Goal: Check status: Check status

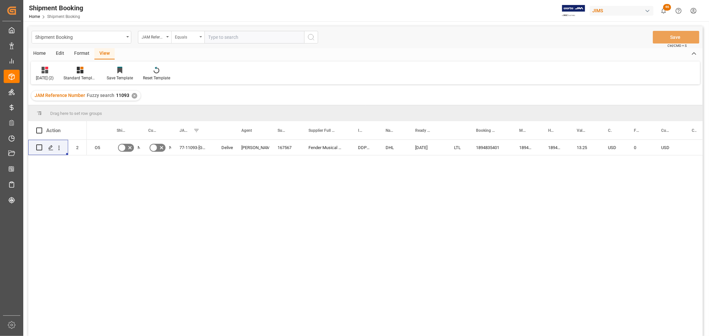
click at [201, 38] on div "Equals" at bounding box center [187, 37] width 33 height 13
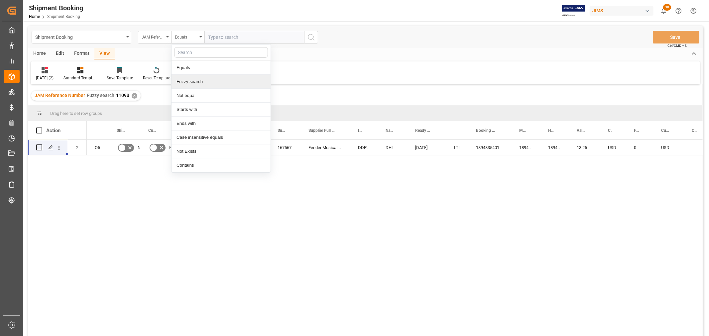
click at [195, 82] on div "Fuzzy search" at bounding box center [220, 82] width 99 height 14
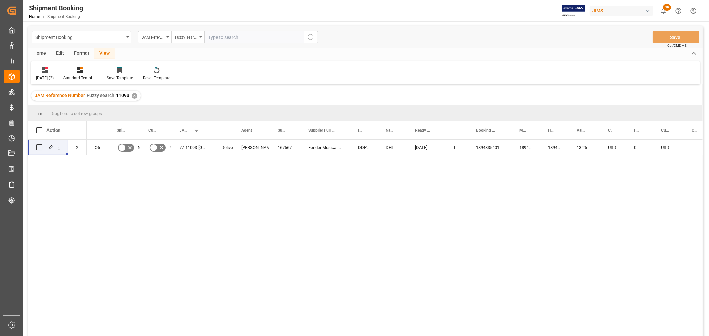
click at [201, 38] on div "Fuzzy search" at bounding box center [187, 37] width 33 height 13
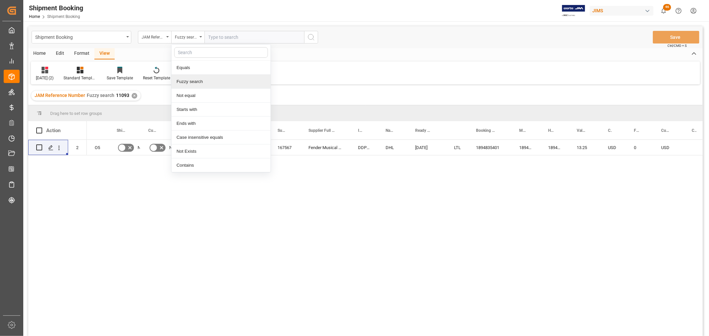
click at [201, 80] on div "Fuzzy search" at bounding box center [220, 82] width 99 height 14
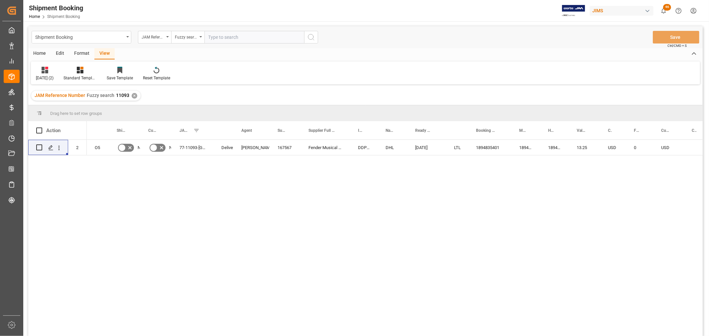
click at [224, 38] on input "text" at bounding box center [254, 37] width 100 height 13
type input "11159"
click at [310, 39] on icon "search button" at bounding box center [311, 37] width 8 height 8
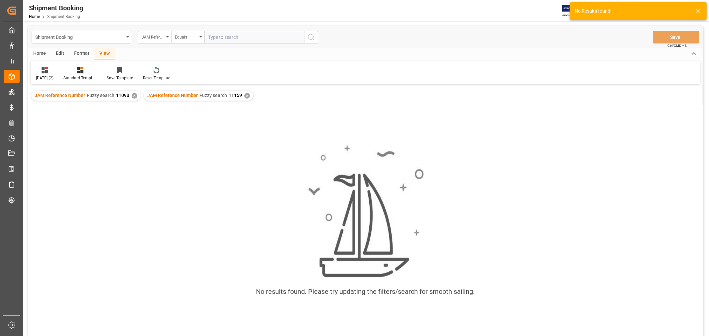
click at [134, 96] on div "✕" at bounding box center [135, 96] width 6 height 6
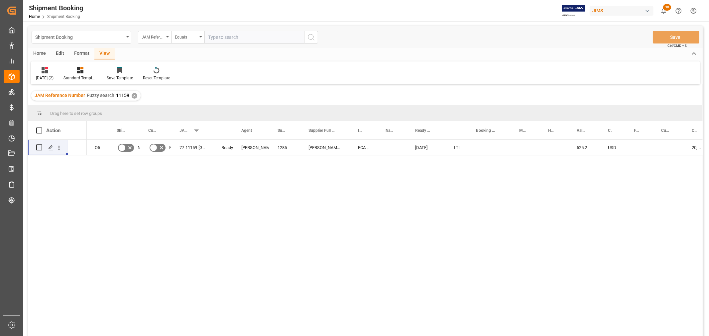
click at [107, 52] on div "View" at bounding box center [104, 53] width 20 height 11
click at [40, 68] on div at bounding box center [45, 69] width 18 height 7
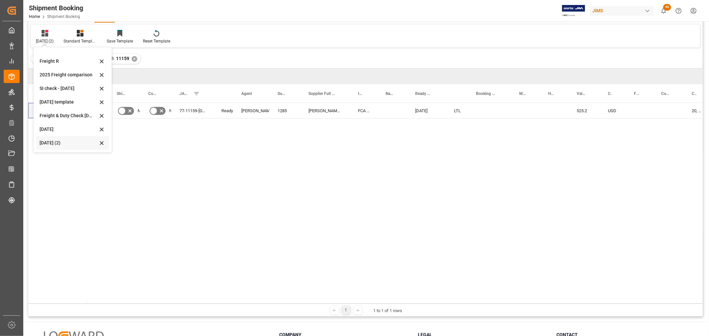
click at [57, 143] on div "Aug 2025 (2)" at bounding box center [69, 143] width 58 height 7
click at [138, 161] on div "O5 No No 77-11159-GB Ready Shyamala Mantha 1285 Allen & Heath FCA Penryn GB 09-…" at bounding box center [395, 203] width 616 height 201
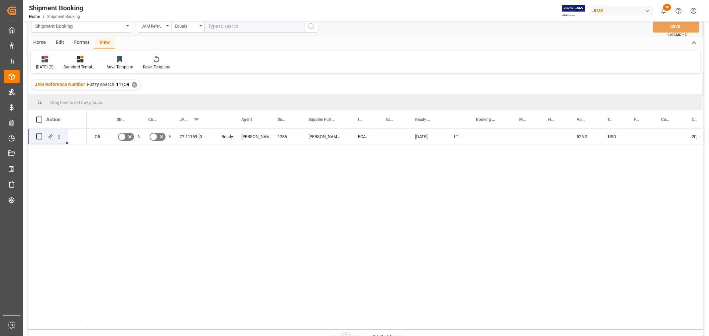
scroll to position [0, 0]
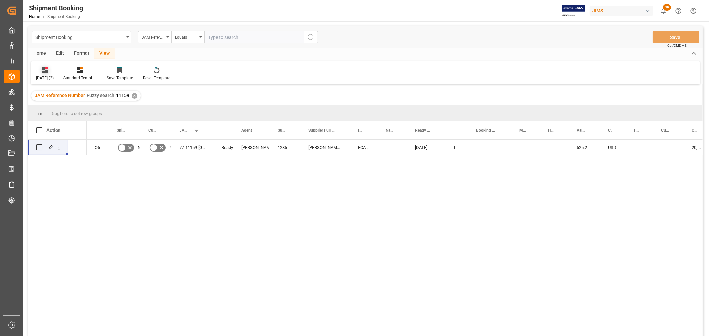
click at [49, 75] on div "Aug 2025 (2)" at bounding box center [45, 78] width 18 height 6
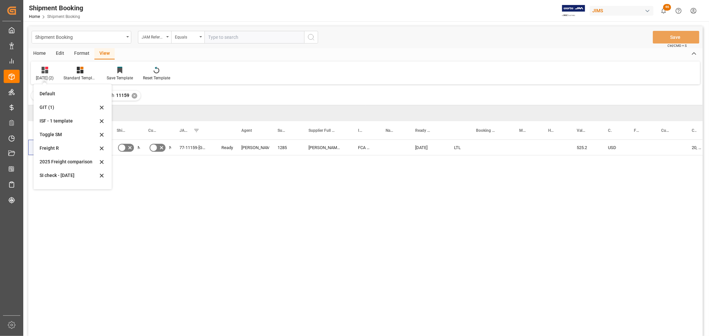
click at [135, 157] on div "O5 No No 77-11159-GB Ready Shyamala Mantha 1285 Allen & Heath FCA Penryn GB 09-…" at bounding box center [395, 240] width 616 height 201
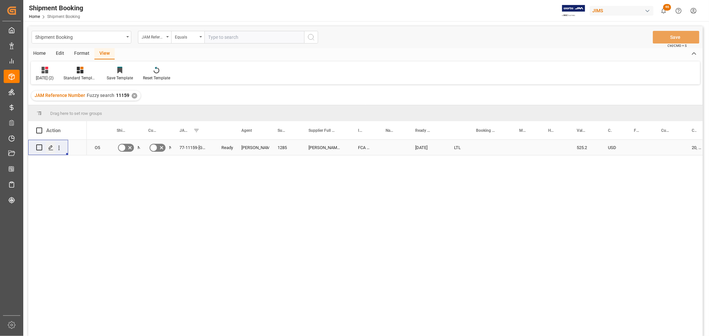
click at [46, 148] on div "Press SPACE to select this row." at bounding box center [51, 148] width 10 height 12
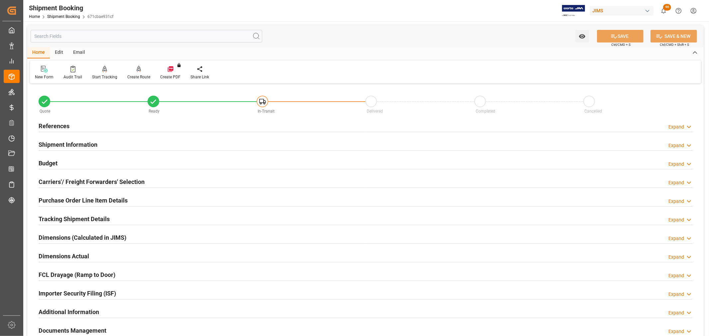
click at [72, 144] on h2 "Shipment Information" at bounding box center [68, 144] width 59 height 9
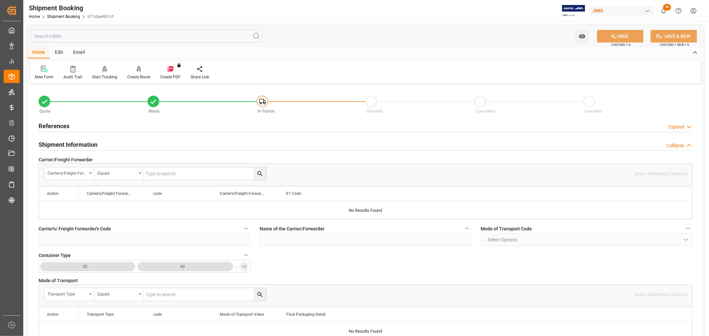
click at [72, 144] on h2 "Shipment Information" at bounding box center [68, 144] width 59 height 9
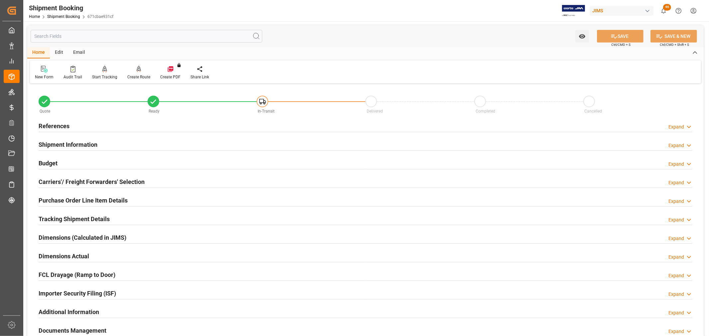
click at [56, 125] on h2 "References" at bounding box center [54, 126] width 31 height 9
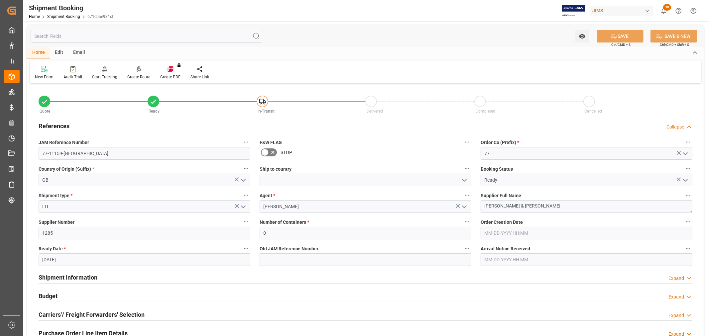
click at [463, 179] on icon "open menu" at bounding box center [464, 180] width 8 height 8
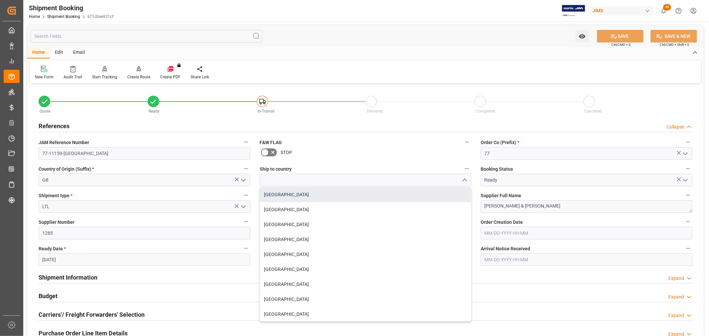
click at [291, 192] on div "[GEOGRAPHIC_DATA]" at bounding box center [365, 194] width 211 height 15
type input "[GEOGRAPHIC_DATA]"
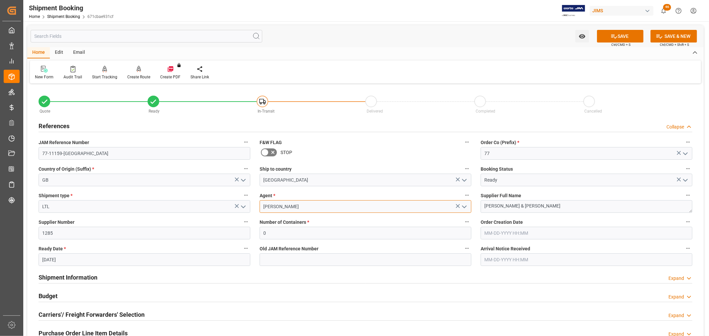
click at [302, 208] on input "[PERSON_NAME]" at bounding box center [365, 206] width 212 height 13
click at [188, 202] on input "LTL" at bounding box center [145, 206] width 212 height 13
click at [620, 34] on button "SAVE" at bounding box center [620, 36] width 47 height 13
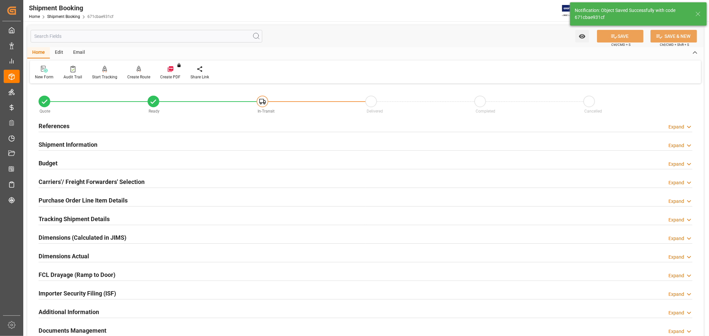
click at [85, 180] on h2 "Carriers'/ Freight Forwarders' Selection" at bounding box center [92, 181] width 106 height 9
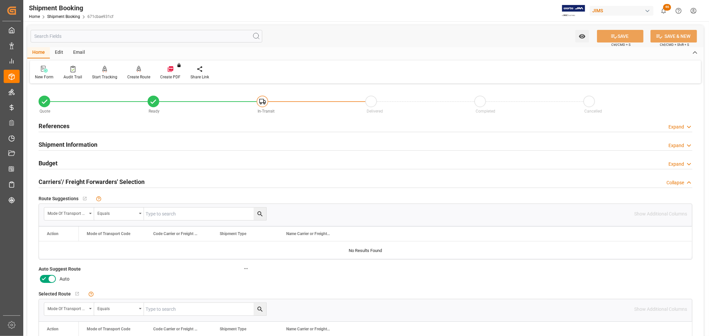
click at [50, 278] on icon at bounding box center [52, 279] width 8 height 8
click at [0, 0] on input "checkbox" at bounding box center [0, 0] width 0 height 0
click at [619, 34] on button "SAVE" at bounding box center [620, 36] width 47 height 13
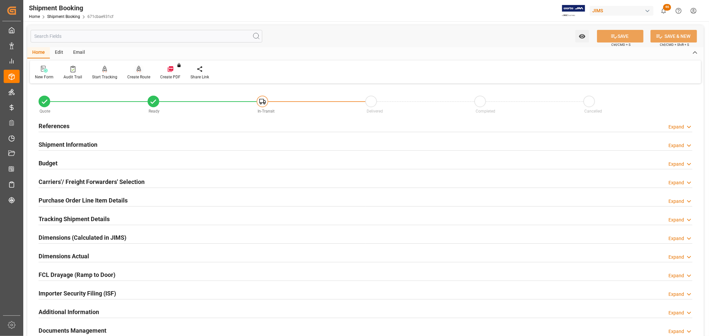
click at [133, 73] on div "Create Route" at bounding box center [138, 72] width 33 height 15
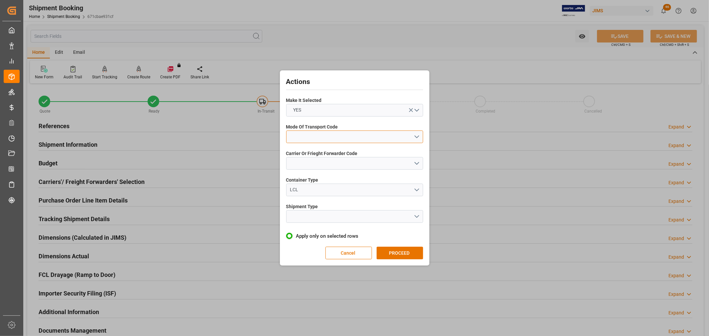
click at [311, 137] on button "open menu" at bounding box center [354, 137] width 137 height 13
click at [308, 153] on div "2- COURIER AIR" at bounding box center [354, 153] width 136 height 14
click at [306, 165] on button "open menu" at bounding box center [354, 163] width 137 height 13
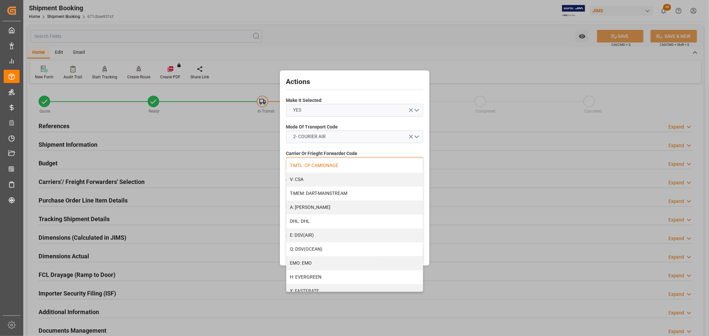
scroll to position [111, 0]
click at [301, 163] on div "DHL: DHL" at bounding box center [354, 166] width 136 height 14
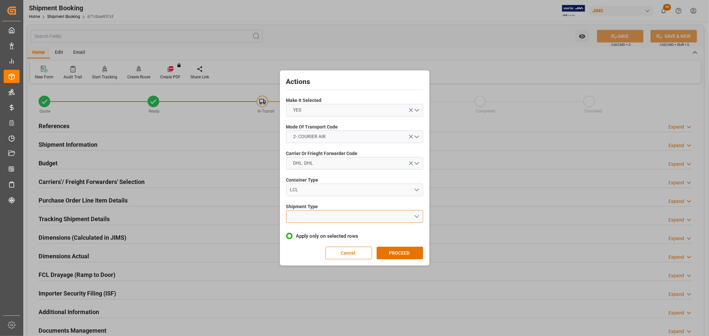
click at [300, 211] on button "open menu" at bounding box center [354, 216] width 137 height 13
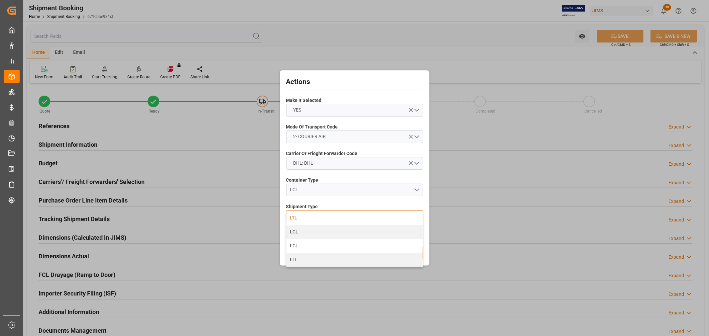
click at [298, 220] on div "LTL" at bounding box center [354, 218] width 136 height 14
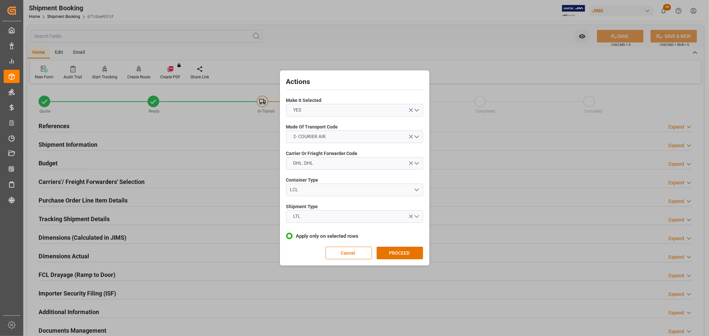
click at [403, 253] on button "PROCEED" at bounding box center [399, 253] width 47 height 13
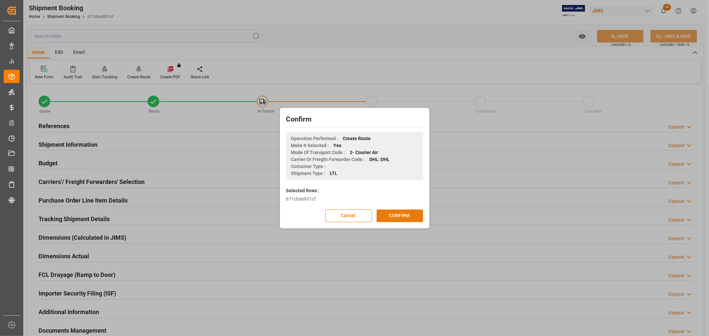
click at [398, 213] on button "CONFIRM" at bounding box center [399, 216] width 47 height 13
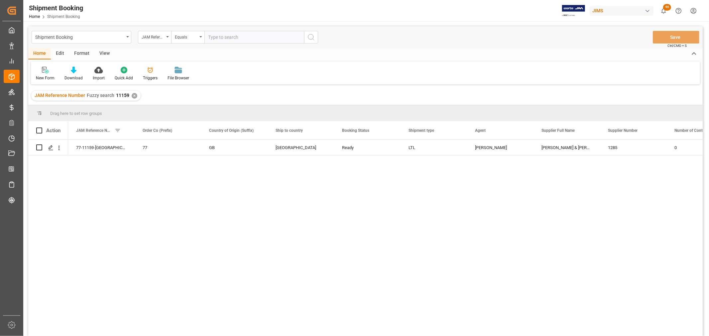
click at [104, 54] on div "View" at bounding box center [104, 53] width 20 height 11
click at [39, 74] on div "Default" at bounding box center [42, 73] width 23 height 15
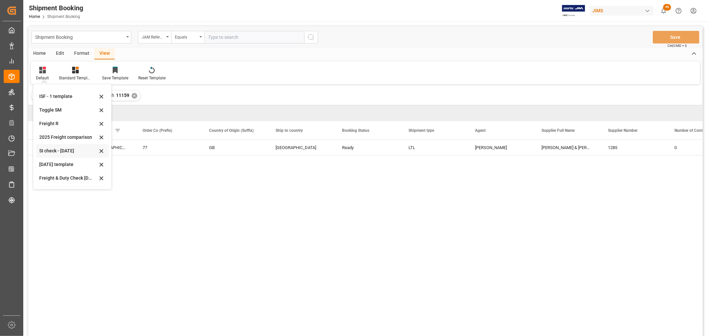
scroll to position [50, 0]
click at [52, 179] on div "Aug 2025 (2)" at bounding box center [68, 179] width 58 height 7
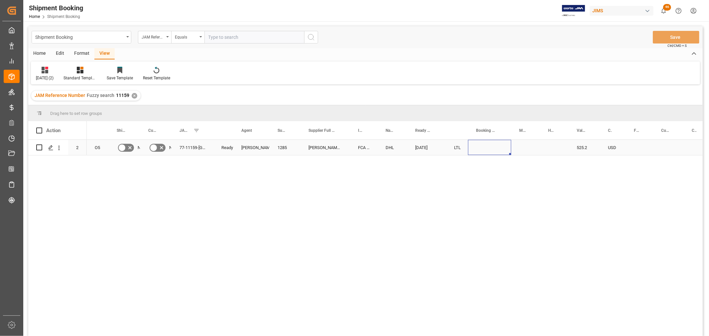
click at [485, 144] on div "Press SPACE to select this row." at bounding box center [489, 147] width 43 height 15
click at [484, 144] on div "Press SPACE to select this row." at bounding box center [489, 147] width 43 height 15
click at [483, 147] on input "Press SPACE to select this row." at bounding box center [489, 151] width 33 height 13
paste input "4343335220"
type input "4343335220"
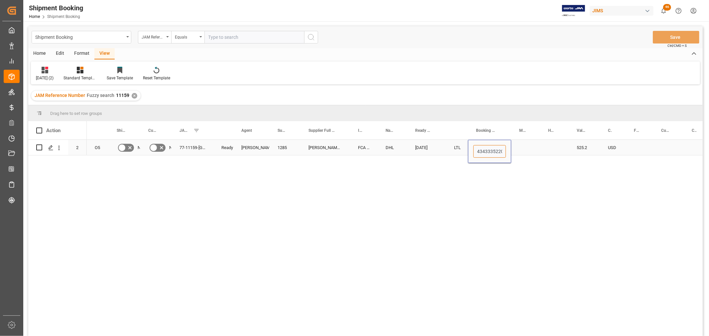
scroll to position [0, 1]
click at [542, 140] on div "Press SPACE to select this row." at bounding box center [554, 147] width 29 height 15
click at [492, 147] on div "4343335220" at bounding box center [489, 147] width 43 height 15
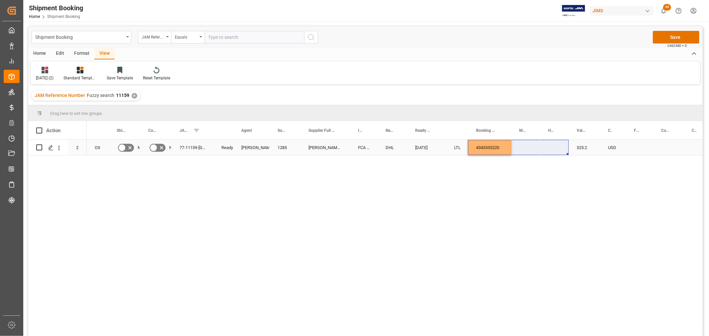
drag, startPoint x: 508, startPoint y: 153, endPoint x: 544, endPoint y: 150, distance: 36.7
click at [502, 171] on div "O5 No No 77-11159-GB Ready Shyamala Mantha 1285 Allen & Heath FCA Penryn GB DHL…" at bounding box center [395, 240] width 616 height 201
click at [495, 145] on div "4343335220" at bounding box center [489, 147] width 43 height 15
drag, startPoint x: 509, startPoint y: 154, endPoint x: 546, endPoint y: 147, distance: 37.1
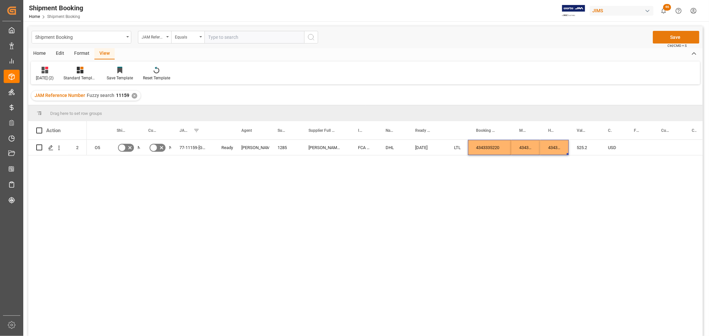
click at [676, 35] on button "Save" at bounding box center [676, 37] width 47 height 13
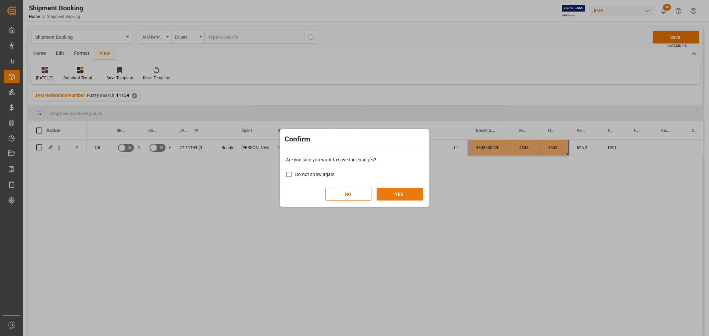
click at [410, 193] on button "YES" at bounding box center [399, 194] width 47 height 13
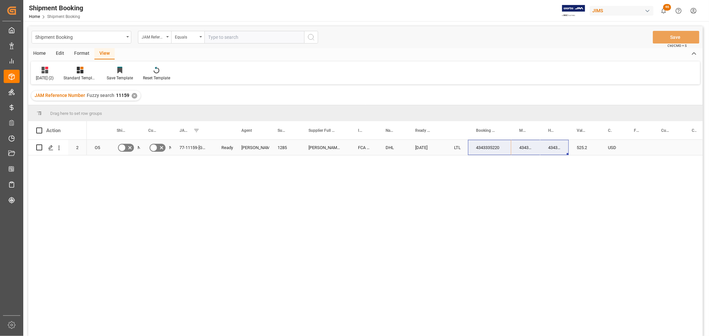
click at [632, 147] on div "Press SPACE to select this row." at bounding box center [639, 147] width 27 height 15
click at [634, 147] on div "Press SPACE to select this row." at bounding box center [639, 147] width 27 height 15
click at [635, 148] on input "Press SPACE to select this row." at bounding box center [639, 151] width 17 height 13
type input "0.00"
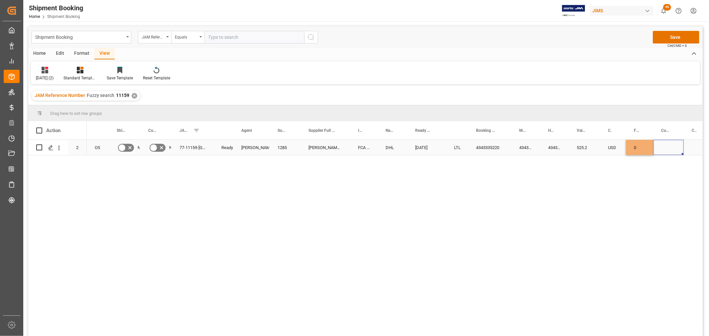
click at [670, 149] on div "Press SPACE to select this row." at bounding box center [668, 147] width 31 height 15
click at [498, 146] on div "4343335220" at bounding box center [489, 147] width 43 height 15
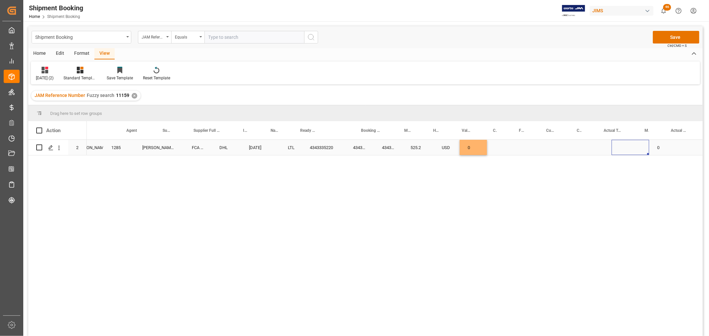
scroll to position [0, 166]
click at [498, 146] on div "Press SPACE to select this row." at bounding box center [502, 147] width 31 height 15
click at [499, 147] on div "Press SPACE to select this row." at bounding box center [502, 147] width 31 height 15
click at [500, 151] on input "Press SPACE to select this row." at bounding box center [502, 151] width 20 height 13
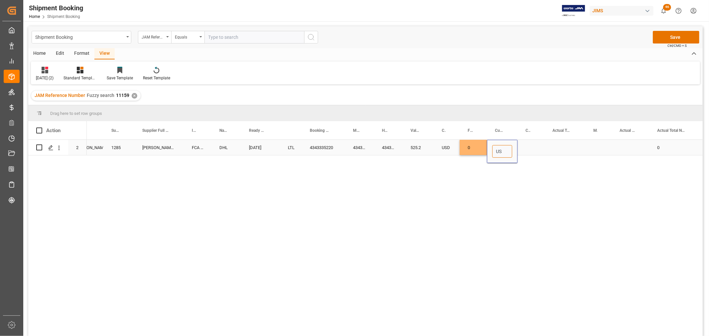
type input "USD"
click at [532, 147] on div "Press SPACE to select this row." at bounding box center [530, 147] width 27 height 15
click at [556, 147] on div "Press SPACE to select this row." at bounding box center [564, 147] width 41 height 15
click at [570, 151] on input "Press SPACE to select this row." at bounding box center [565, 151] width 30 height 13
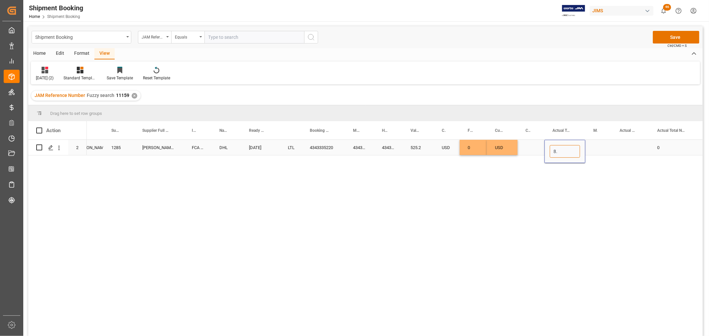
type input "8.5"
click at [595, 148] on div "Press SPACE to select this row." at bounding box center [598, 147] width 26 height 15
click at [566, 148] on div "8.5" at bounding box center [564, 147] width 41 height 15
click at [593, 144] on div "Press SPACE to select this row." at bounding box center [598, 147] width 26 height 15
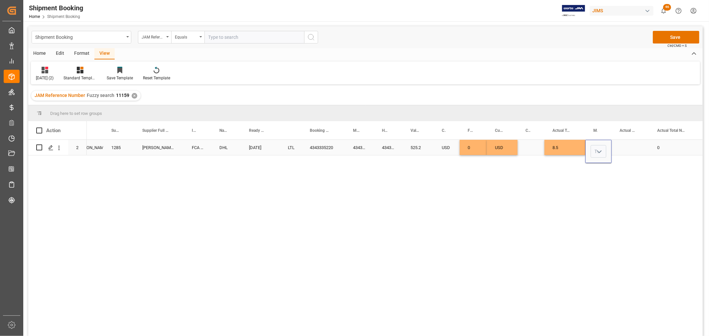
click at [600, 152] on icon "open menu" at bounding box center [599, 152] width 8 height 8
click at [599, 168] on div "KG" at bounding box center [598, 170] width 15 height 23
type input "KG"
click at [599, 151] on icon "open menu" at bounding box center [599, 152] width 8 height 8
click at [601, 170] on div "KG" at bounding box center [598, 170] width 15 height 23
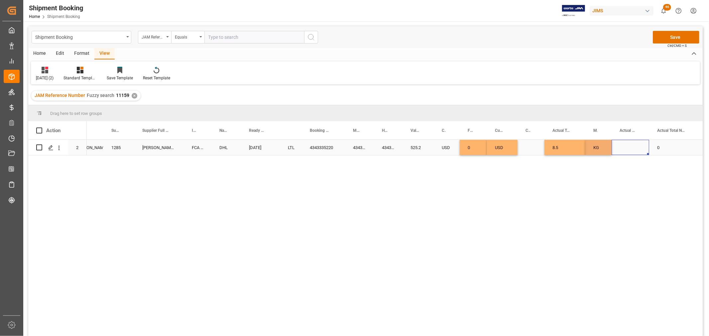
click at [625, 142] on div "Press SPACE to select this row." at bounding box center [630, 147] width 38 height 15
click at [629, 146] on div "Press SPACE to select this row." at bounding box center [630, 147] width 38 height 15
click at [629, 147] on div "Press SPACE to select this row." at bounding box center [630, 147] width 38 height 15
click at [629, 152] on input "Press SPACE to select this row." at bounding box center [630, 151] width 27 height 13
type input "3"
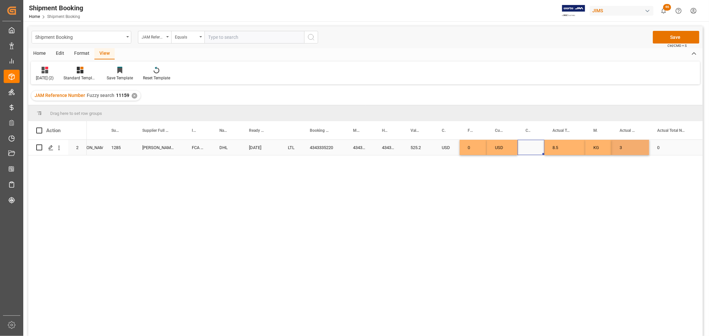
click at [529, 141] on div "Press SPACE to select this row." at bounding box center [530, 147] width 27 height 15
click at [676, 34] on button "Save" at bounding box center [676, 37] width 47 height 13
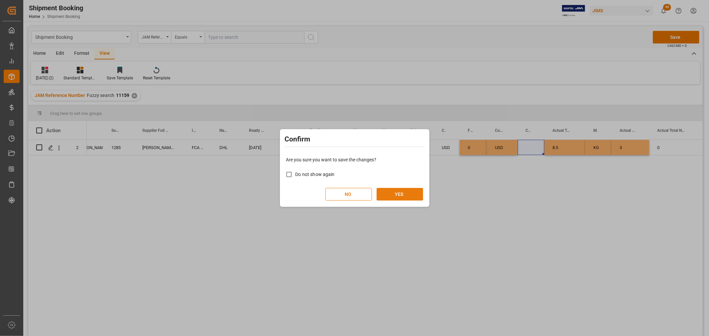
click at [404, 188] on div "NO YES" at bounding box center [354, 194] width 137 height 13
click at [403, 192] on button "YES" at bounding box center [399, 194] width 47 height 13
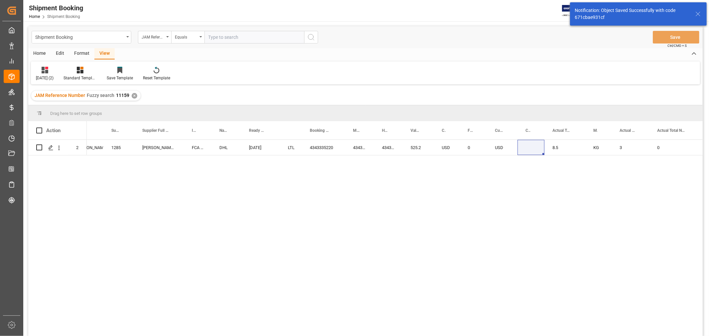
click at [307, 207] on div "77-11159-GB Ready Shyamala Mantha 1285 Allen & Heath FCA Penryn GB DHL 09-19-20…" at bounding box center [395, 240] width 616 height 201
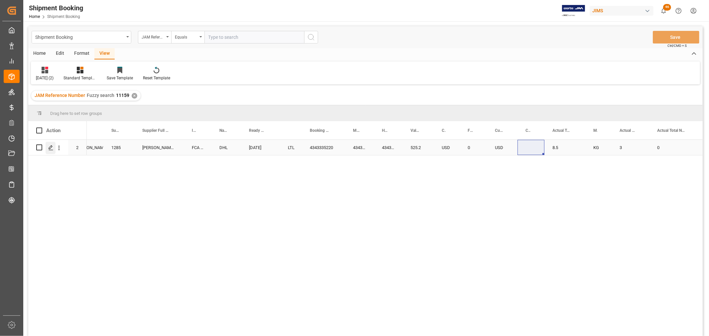
click at [52, 147] on icon "Press SPACE to select this row." at bounding box center [50, 147] width 5 height 5
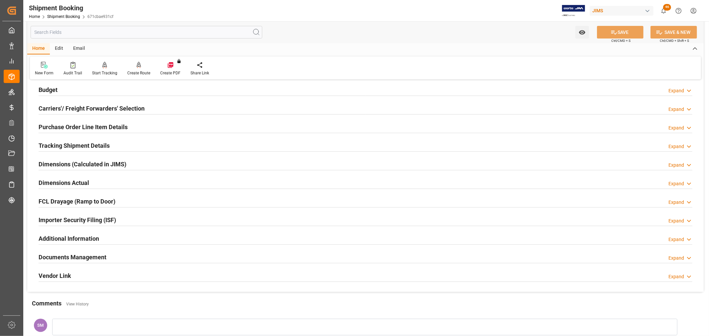
scroll to position [74, 0]
click at [85, 256] on h2 "Documents Management" at bounding box center [73, 257] width 68 height 9
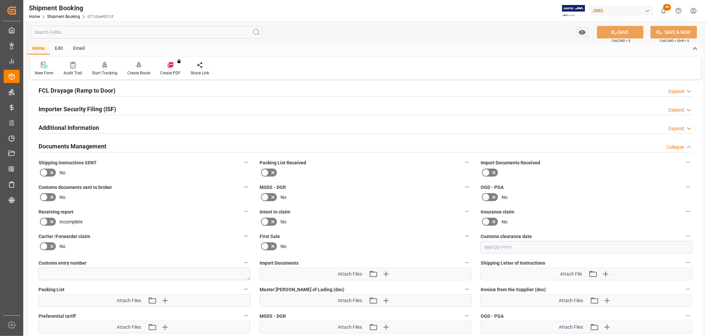
scroll to position [332, 0]
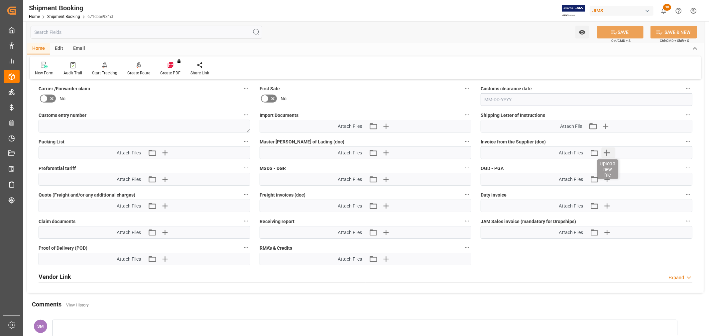
click at [609, 152] on icon "button" at bounding box center [606, 153] width 11 height 11
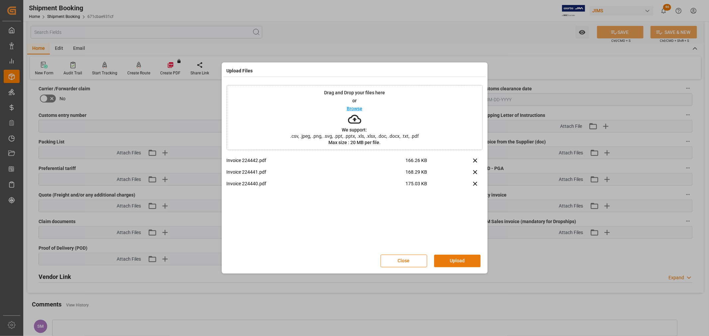
click at [463, 261] on button "Upload" at bounding box center [457, 261] width 47 height 13
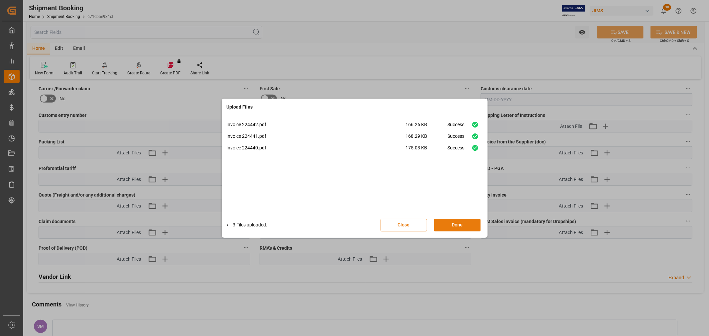
click at [453, 224] on button "Done" at bounding box center [457, 225] width 47 height 13
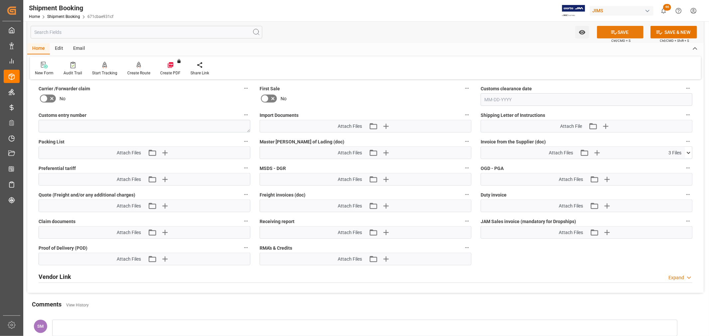
click at [615, 30] on icon at bounding box center [613, 32] width 7 height 7
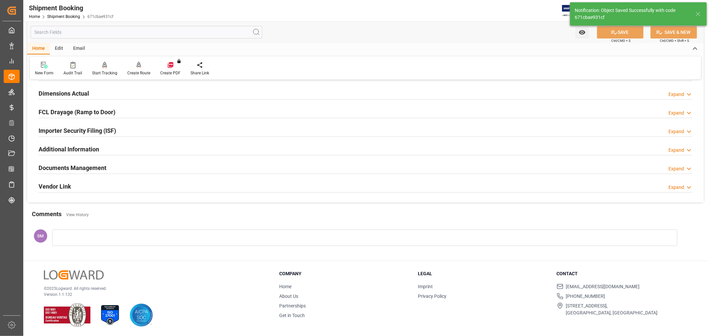
scroll to position [74, 0]
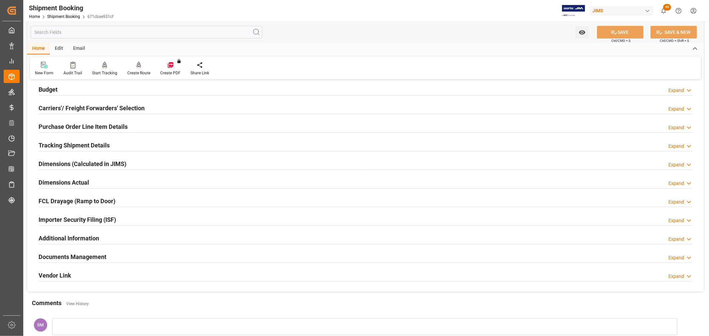
click at [89, 256] on h2 "Documents Management" at bounding box center [73, 257] width 68 height 9
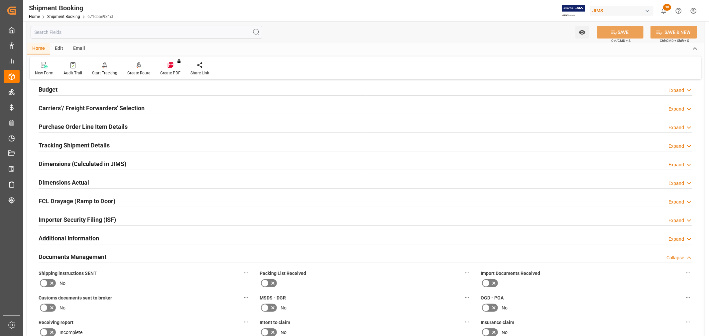
scroll to position [332, 0]
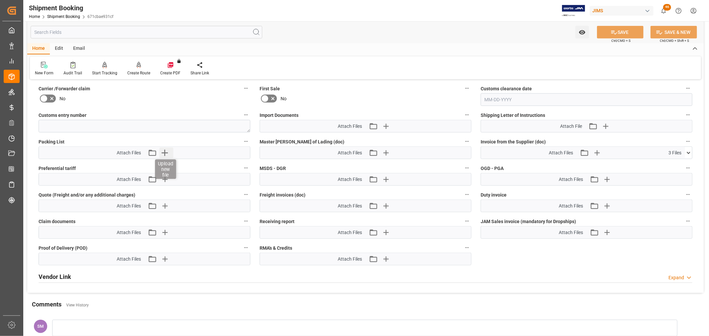
click at [166, 150] on icon "button" at bounding box center [164, 153] width 11 height 11
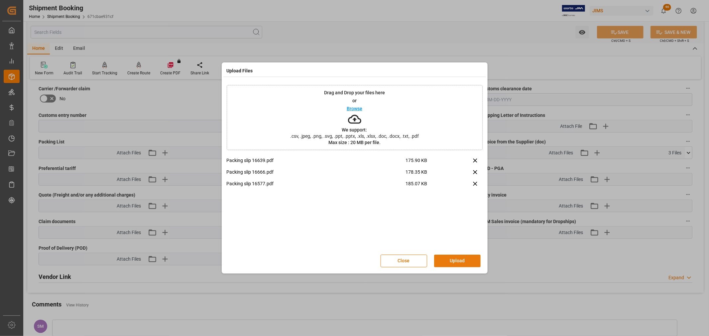
click at [451, 260] on button "Upload" at bounding box center [457, 261] width 47 height 13
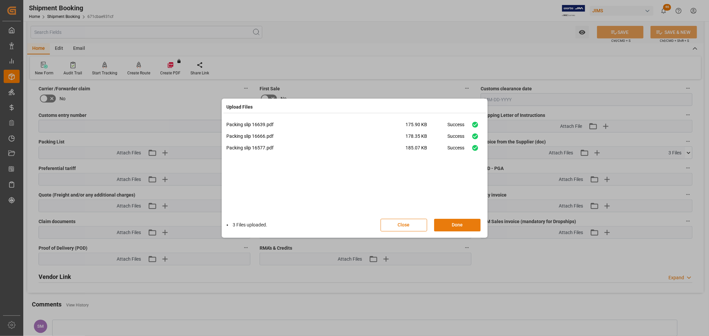
click at [451, 222] on button "Done" at bounding box center [457, 225] width 47 height 13
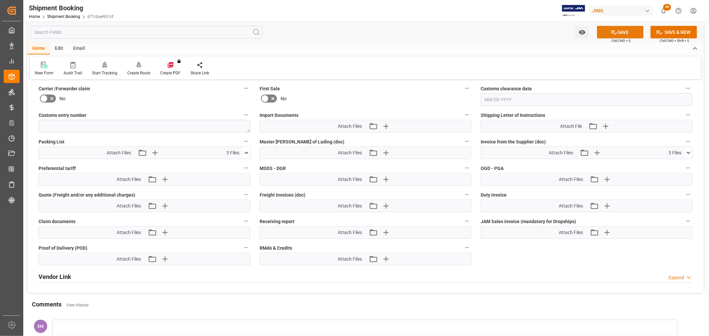
click at [627, 30] on button "SAVE" at bounding box center [620, 32] width 47 height 13
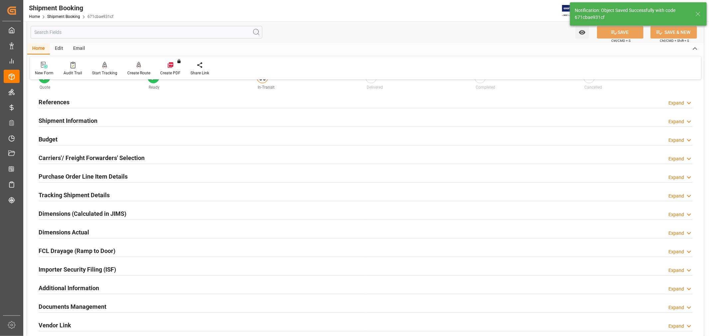
scroll to position [37, 0]
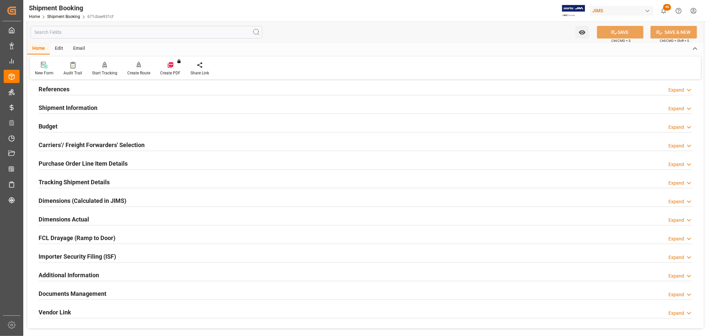
click at [91, 291] on h2 "Documents Management" at bounding box center [73, 293] width 68 height 9
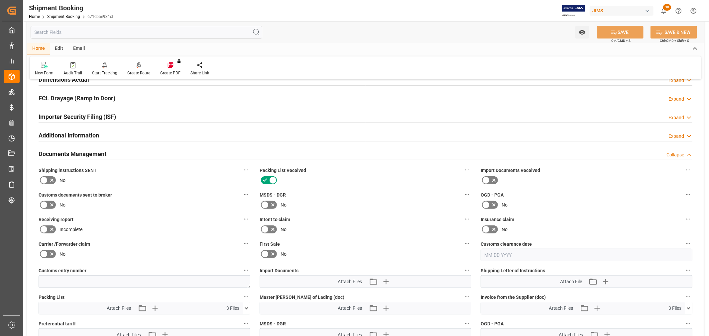
scroll to position [184, 0]
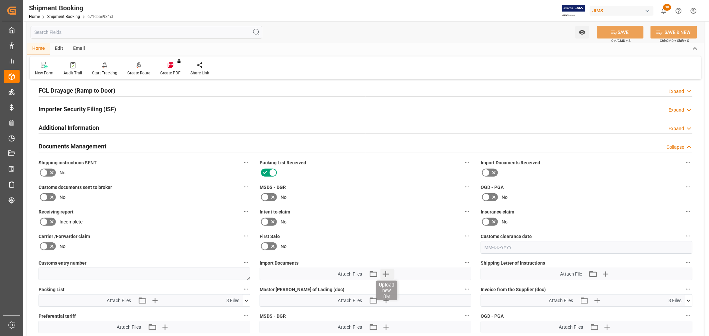
click at [383, 271] on icon "button" at bounding box center [385, 274] width 11 height 11
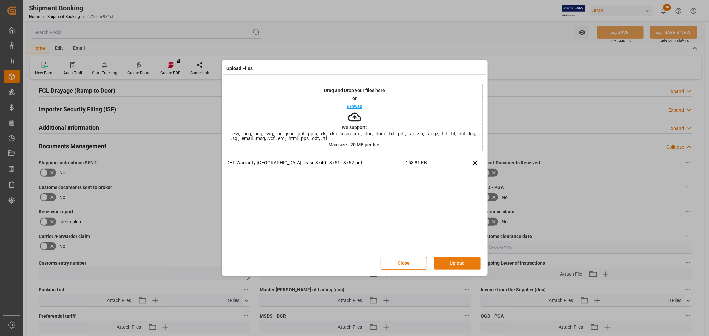
click at [451, 262] on button "Upload" at bounding box center [457, 263] width 47 height 13
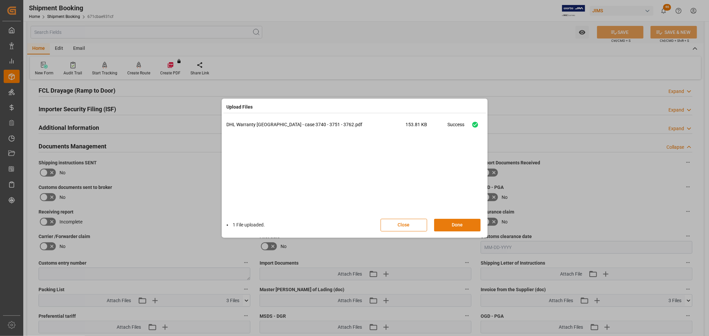
click at [454, 226] on button "Done" at bounding box center [457, 225] width 47 height 13
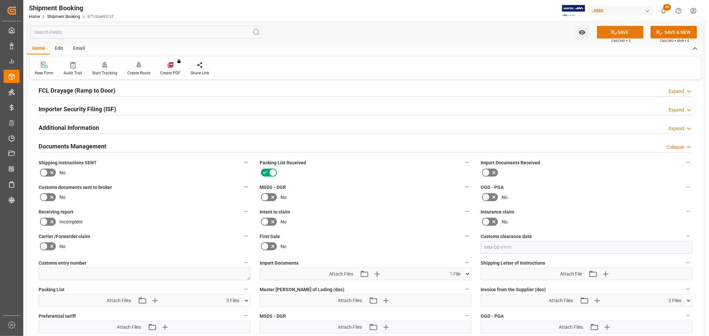
click at [608, 30] on button "SAVE" at bounding box center [620, 32] width 47 height 13
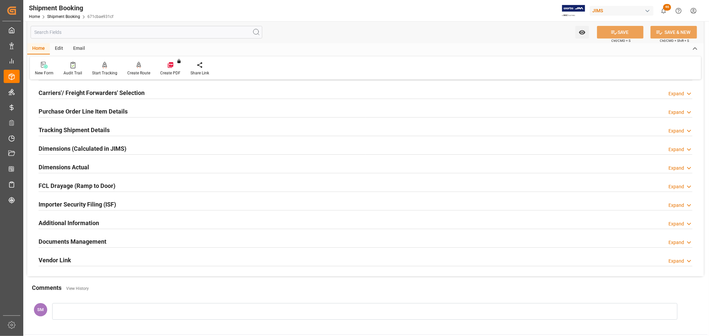
scroll to position [0, 0]
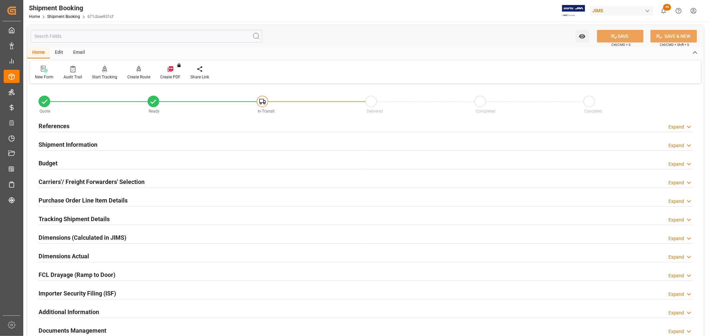
click at [48, 201] on h2 "Purchase Order Line Item Details" at bounding box center [83, 200] width 89 height 9
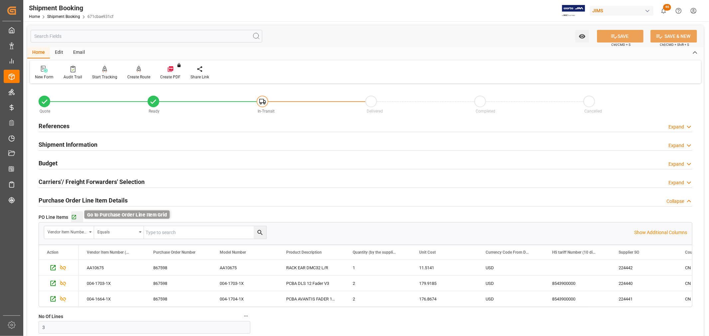
click at [74, 217] on icon "button" at bounding box center [74, 218] width 6 height 6
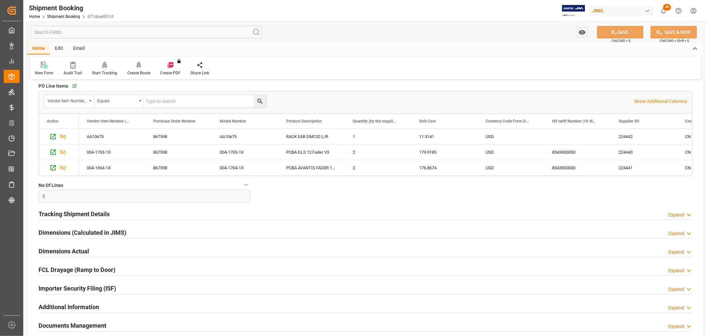
scroll to position [184, 0]
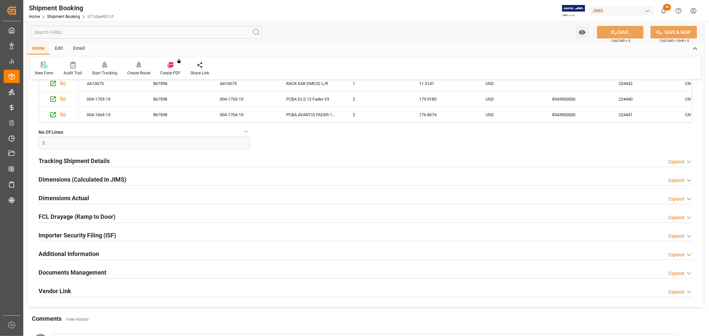
click at [80, 159] on h2 "Tracking Shipment Details" at bounding box center [74, 160] width 71 height 9
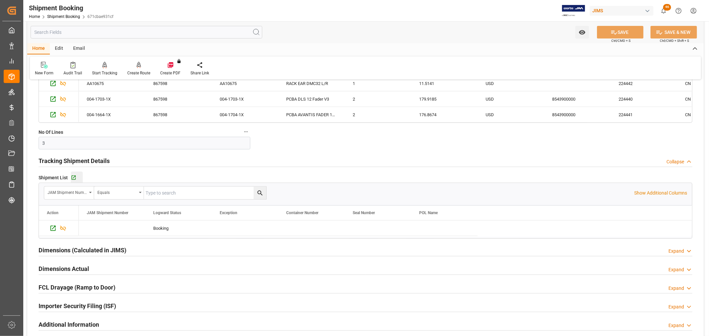
click at [72, 174] on button "Go to Shipment Tracking Grid" at bounding box center [77, 178] width 12 height 12
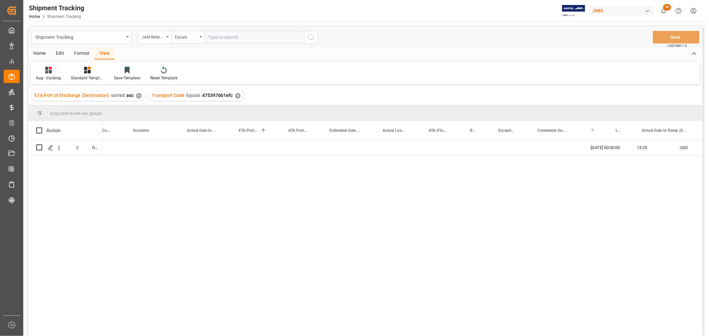
scroll to position [0, 577]
click at [127, 38] on div "Shipment Tracking" at bounding box center [82, 37] width 100 height 13
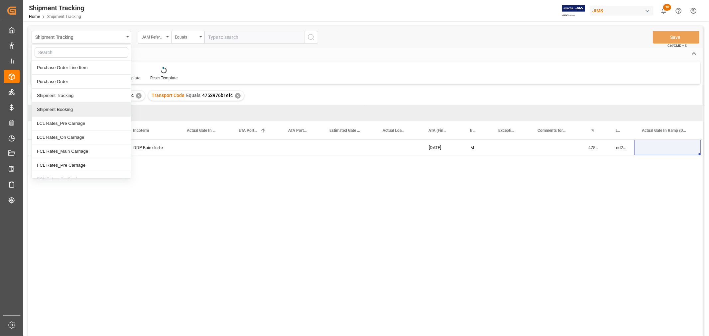
click at [68, 110] on div "Shipment Booking" at bounding box center [81, 110] width 99 height 14
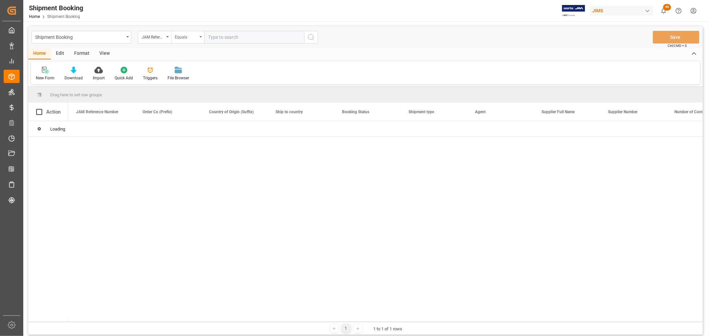
click at [200, 37] on icon "open menu" at bounding box center [200, 36] width 3 height 1
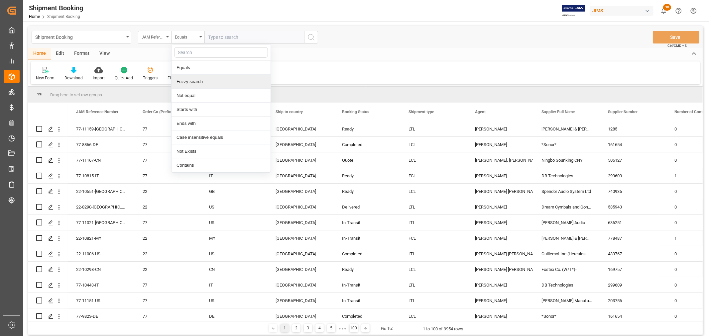
click at [193, 80] on div "Fuzzy search" at bounding box center [220, 82] width 99 height 14
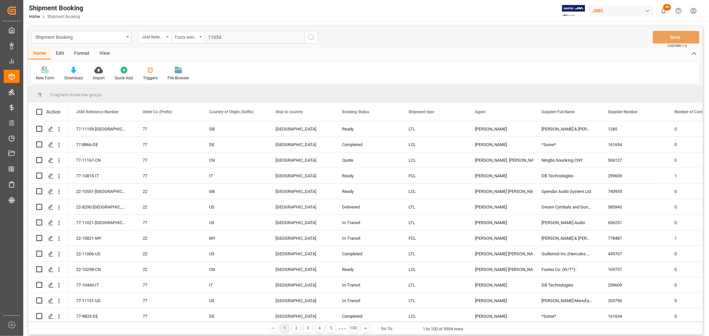
type input "11054"
click at [311, 38] on icon "search button" at bounding box center [311, 37] width 8 height 8
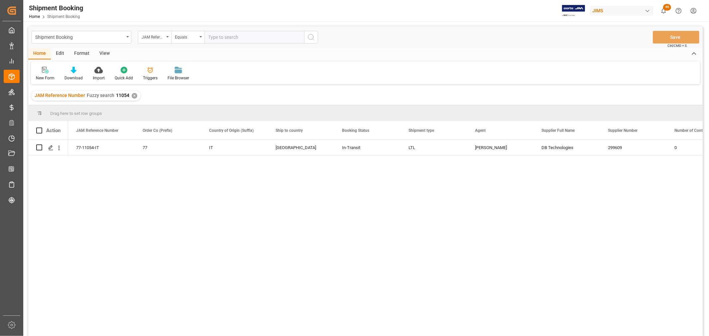
click at [107, 52] on div "View" at bounding box center [104, 53] width 20 height 11
click at [39, 74] on div "Default" at bounding box center [42, 73] width 23 height 15
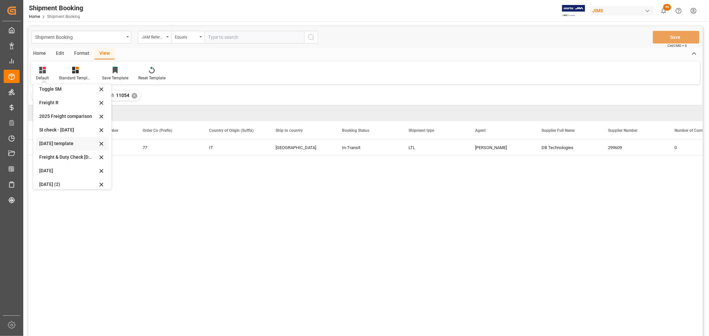
scroll to position [50, 0]
click at [53, 179] on div "Aug 2025 (2)" at bounding box center [68, 179] width 58 height 7
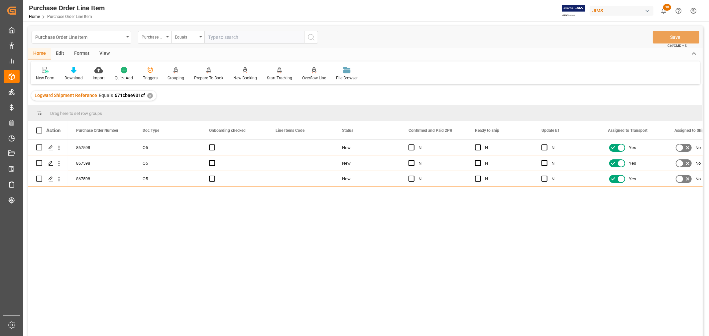
click at [99, 54] on div "View" at bounding box center [104, 53] width 20 height 11
click at [279, 307] on div "867598 O5 New N N N Yes No 3 867598 O5 New N N N Yes No 1 867598 O5 New N N N Y…" at bounding box center [385, 240] width 634 height 201
click at [104, 52] on div "View" at bounding box center [104, 53] width 20 height 11
click at [45, 74] on div "Default" at bounding box center [42, 73] width 23 height 15
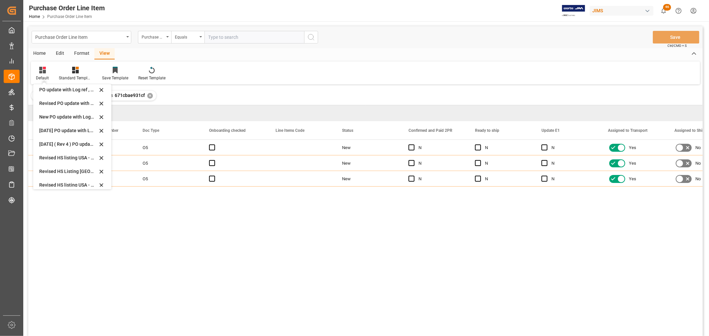
scroll to position [184, 0]
click at [61, 155] on div "Revised HS Listing [GEOGRAPHIC_DATA]" at bounding box center [68, 154] width 58 height 7
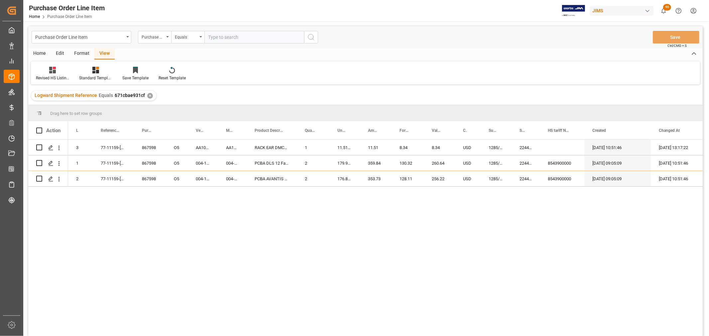
click at [114, 199] on div "867598 O5 3 77-11159-GB AA10675 AA10675 RACK EAR DMC32 L/R 1 11.5141 11.51 8.34…" at bounding box center [385, 240] width 634 height 201
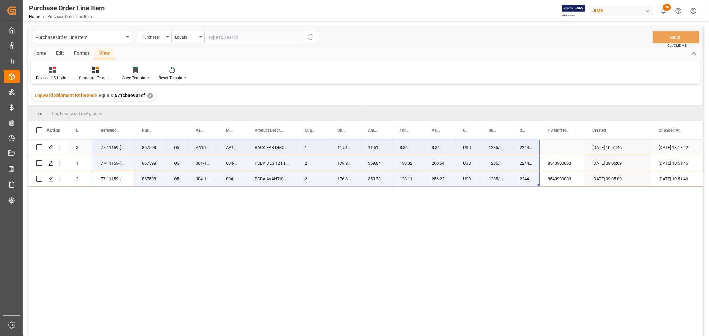
drag, startPoint x: 108, startPoint y: 178, endPoint x: 517, endPoint y: 146, distance: 409.9
click at [517, 146] on div "867598 O5 3 77-11159-GB AA10675 AA10675 RACK EAR DMC32 L/R 1 11.5141 11.51 8.34…" at bounding box center [392, 163] width 649 height 47
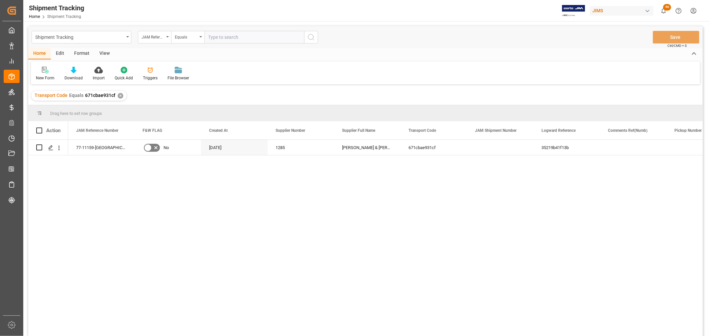
click at [105, 50] on div "View" at bounding box center [104, 53] width 20 height 11
click at [41, 76] on div "Default" at bounding box center [42, 78] width 13 height 6
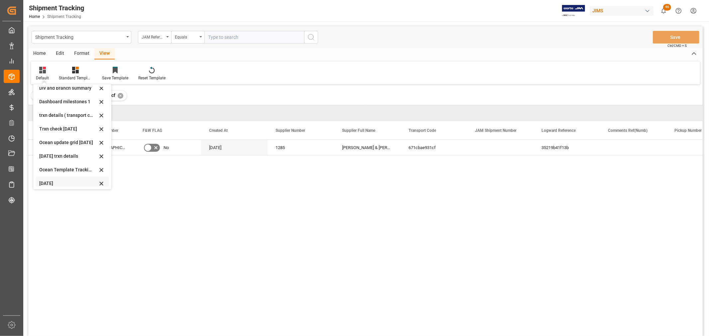
scroll to position [104, 0]
click at [61, 164] on div "Aug - tracking" at bounding box center [68, 166] width 58 height 7
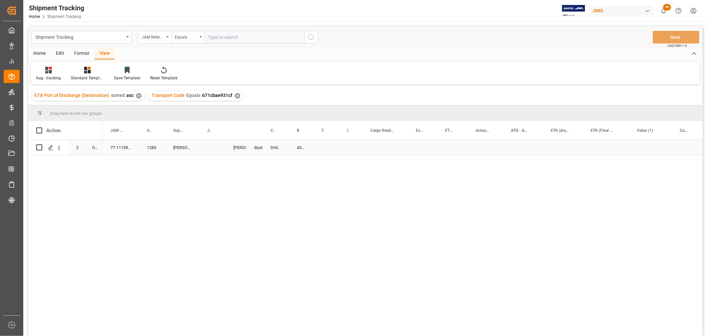
click at [211, 144] on div "Press SPACE to select this row." at bounding box center [212, 147] width 26 height 15
click at [214, 149] on input "Press SPACE to select this row." at bounding box center [212, 151] width 16 height 13
paste input "73118"
type input "73118"
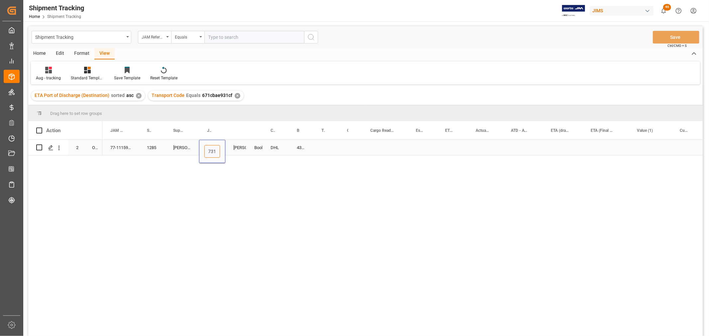
scroll to position [0, 5]
click at [389, 147] on div "Press SPACE to select this row." at bounding box center [385, 147] width 46 height 15
click at [300, 150] on div "4343335220" at bounding box center [301, 147] width 25 height 15
drag, startPoint x: 310, startPoint y: 154, endPoint x: 315, endPoint y: 154, distance: 5.0
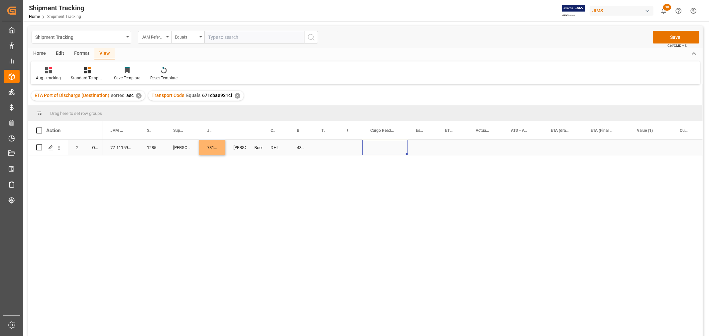
click at [383, 150] on div "Press SPACE to select this row." at bounding box center [385, 147] width 46 height 15
click at [305, 145] on div "4343335220" at bounding box center [301, 147] width 25 height 15
drag, startPoint x: 311, startPoint y: 153, endPoint x: 326, endPoint y: 151, distance: 15.1
click at [352, 147] on div "Press SPACE to select this row." at bounding box center [350, 147] width 23 height 15
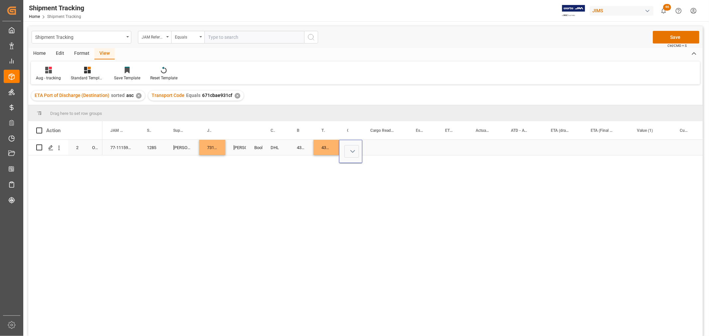
click at [355, 153] on button "Select" at bounding box center [351, 151] width 15 height 13
click at [350, 283] on div "LTL" at bounding box center [354, 287] width 18 height 20
click at [383, 146] on div "Press SPACE to select this row." at bounding box center [385, 147] width 46 height 15
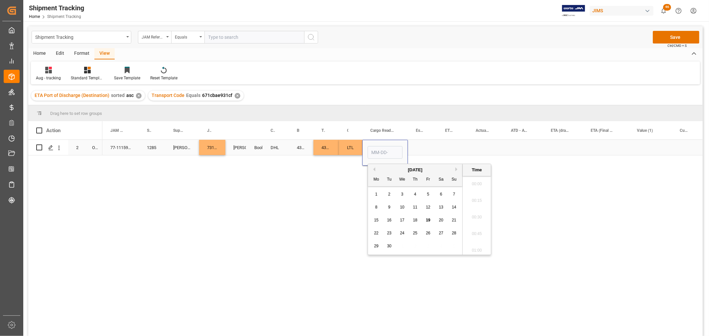
scroll to position [866, 0]
click at [426, 221] on span "19" at bounding box center [428, 220] width 4 height 5
type input "09-19-2025 00:00"
click at [432, 142] on div "Press SPACE to select this row." at bounding box center [422, 147] width 29 height 15
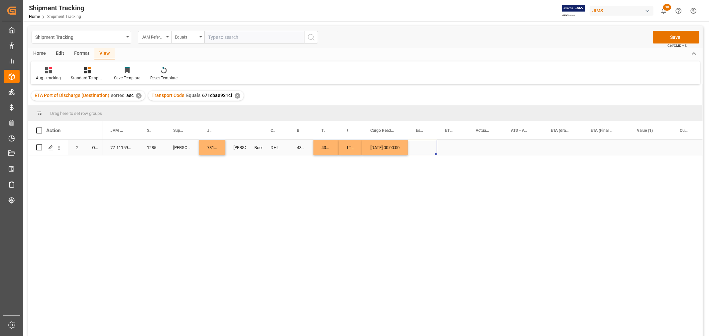
click at [393, 147] on div "09-19-2025 00:00:00" at bounding box center [385, 147] width 46 height 15
drag, startPoint x: 405, startPoint y: 153, endPoint x: 484, endPoint y: 151, distance: 79.1
click at [598, 145] on div "Press SPACE to select this row." at bounding box center [605, 147] width 46 height 15
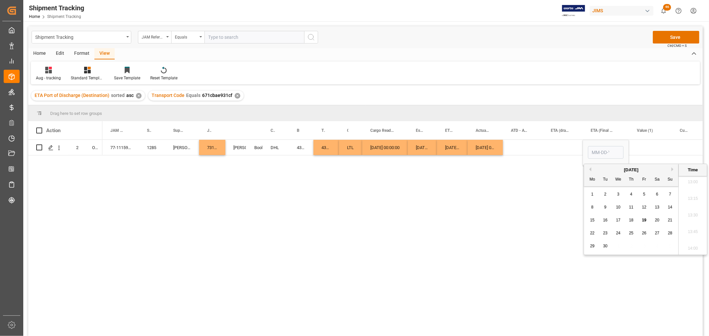
click at [590, 248] on span "29" at bounding box center [592, 246] width 4 height 5
type input "09-29-2025 00:00"
click at [549, 154] on div "Press SPACE to select this row." at bounding box center [563, 147] width 40 height 15
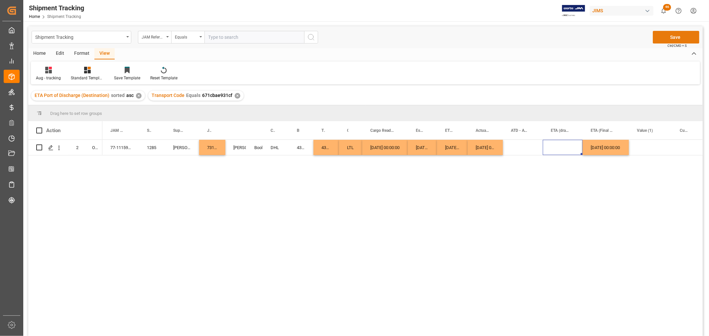
click at [668, 38] on button "Save" at bounding box center [676, 37] width 47 height 13
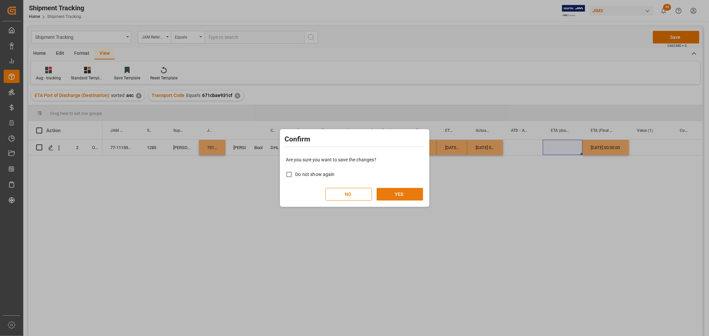
click at [400, 190] on button "YES" at bounding box center [399, 194] width 47 height 13
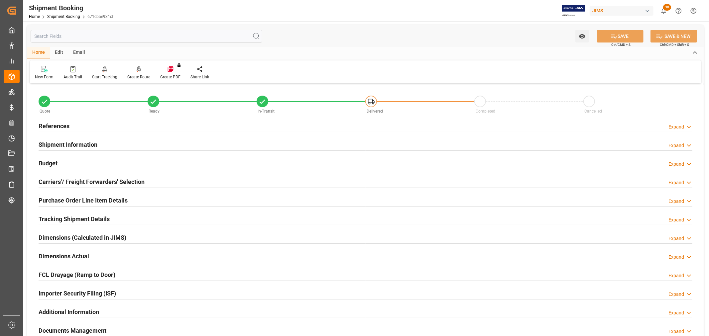
click at [47, 165] on h2 "Budget" at bounding box center [48, 163] width 19 height 9
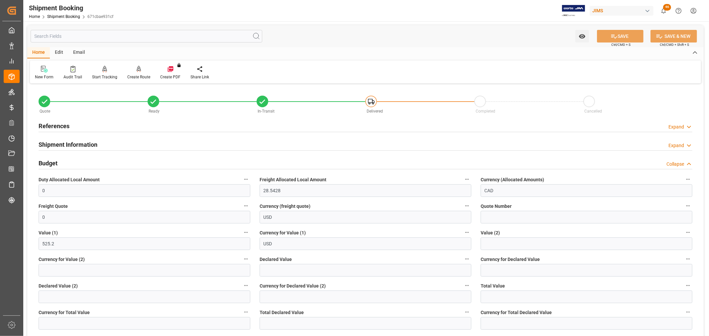
click at [47, 165] on h2 "Budget" at bounding box center [48, 163] width 19 height 9
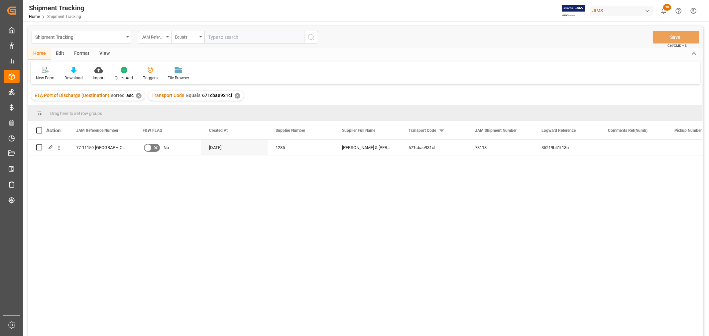
click at [104, 54] on div "View" at bounding box center [104, 53] width 20 height 11
click at [41, 75] on div "Default" at bounding box center [42, 78] width 13 height 6
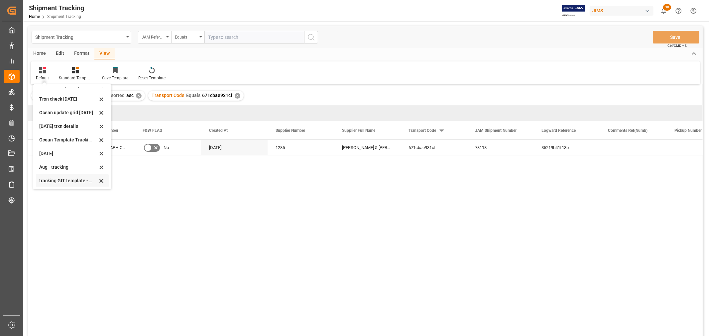
scroll to position [104, 0]
click at [55, 179] on div "tracking GIT template - Rev" at bounding box center [68, 180] width 58 height 7
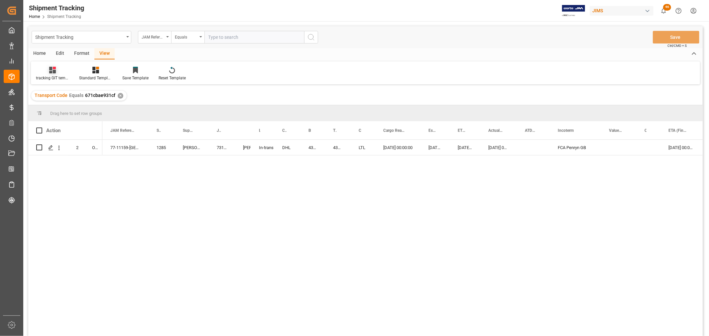
click at [48, 70] on div at bounding box center [52, 69] width 33 height 7
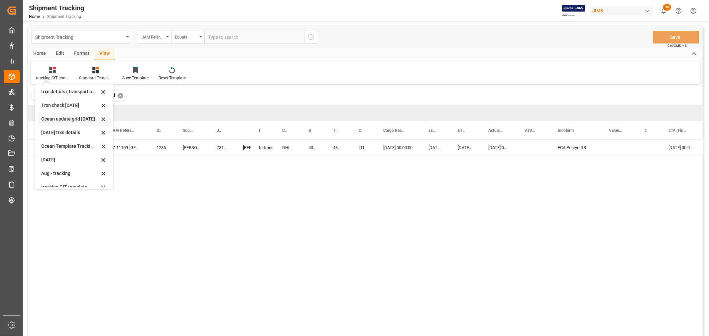
scroll to position [104, 0]
click at [47, 165] on div "Aug - tracking" at bounding box center [70, 166] width 58 height 7
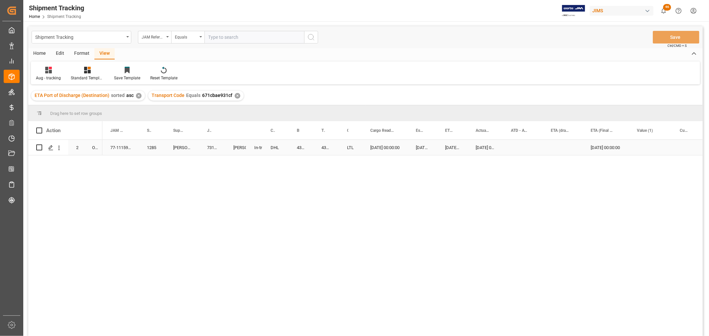
click at [330, 147] on div "4343335220" at bounding box center [326, 147] width 26 height 15
click at [209, 148] on div "73118" at bounding box center [212, 147] width 26 height 15
click at [116, 148] on div "77-11159-[GEOGRAPHIC_DATA]" at bounding box center [120, 147] width 37 height 15
click at [210, 149] on div "73118" at bounding box center [212, 147] width 26 height 15
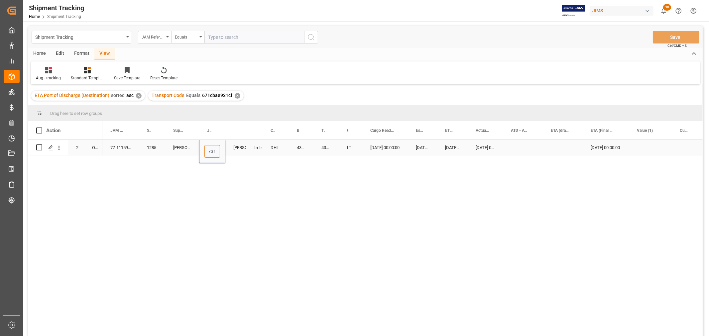
scroll to position [0, 5]
drag, startPoint x: 207, startPoint y: 150, endPoint x: 224, endPoint y: 151, distance: 17.6
click at [224, 151] on div "73118" at bounding box center [212, 151] width 26 height 23
paste input "20"
type input "73120"
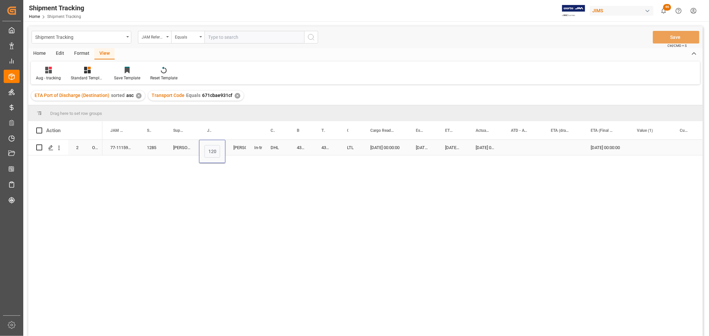
click at [234, 149] on div "[PERSON_NAME]" at bounding box center [235, 147] width 5 height 15
click at [675, 39] on button "Save" at bounding box center [676, 37] width 47 height 13
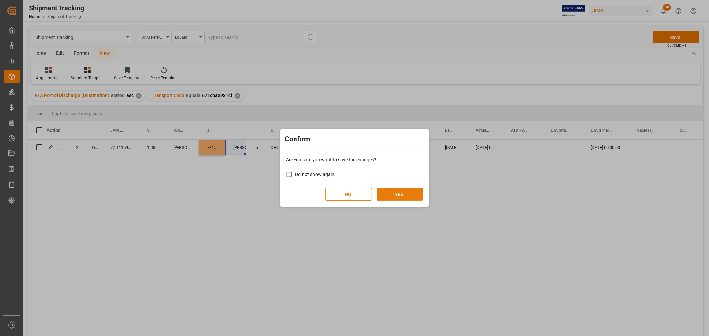
click at [410, 196] on button "YES" at bounding box center [399, 194] width 47 height 13
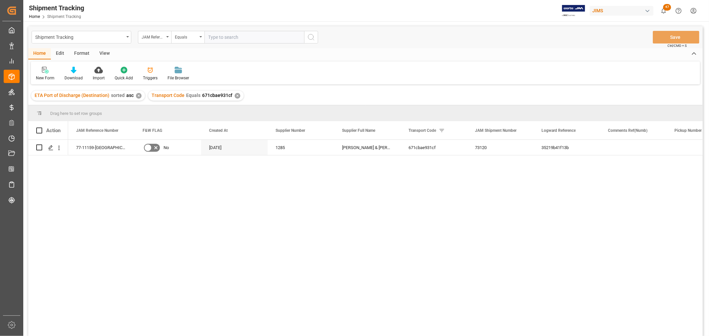
click at [100, 52] on div "View" at bounding box center [104, 53] width 20 height 11
click at [45, 76] on div "Default" at bounding box center [42, 78] width 13 height 6
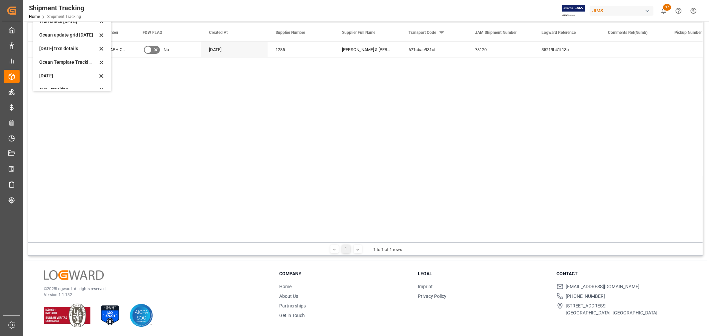
scroll to position [104, 0]
click at [64, 82] on div "tracking GIT template - Rev" at bounding box center [68, 82] width 58 height 7
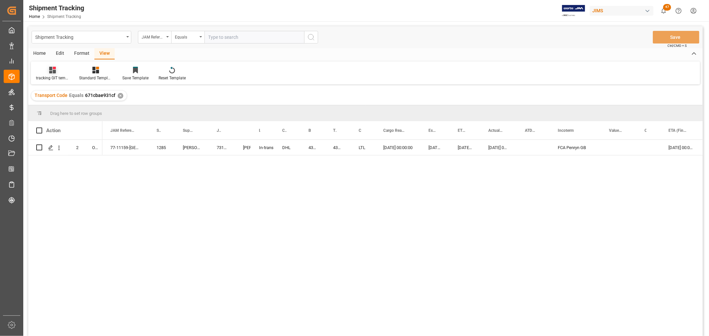
click at [59, 74] on div "tracking GIT template - Rev" at bounding box center [52, 73] width 43 height 15
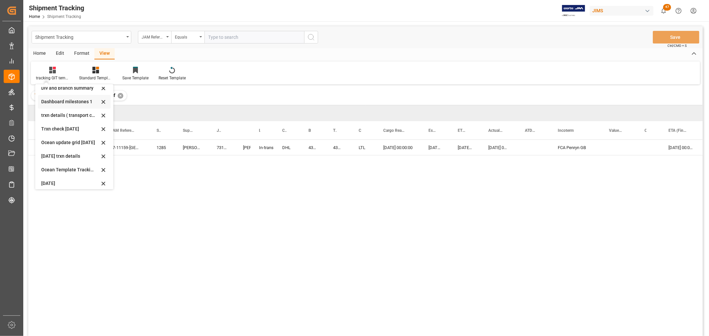
scroll to position [104, 0]
click at [54, 163] on div "Aug - tracking" at bounding box center [70, 166] width 58 height 7
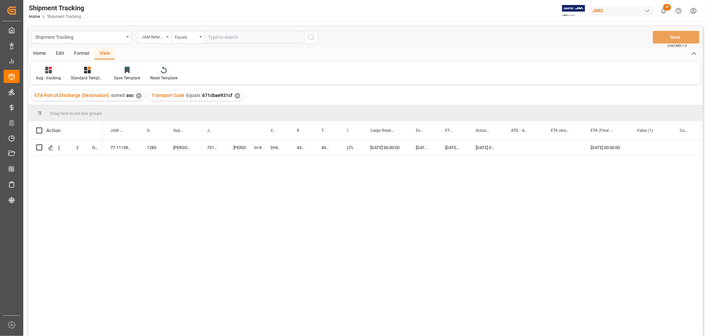
click at [160, 239] on div "77-11159-GB 1285 Allen & Heath 73120 Shyamala Mantha In-transit DHL 4343335220 …" at bounding box center [402, 240] width 600 height 201
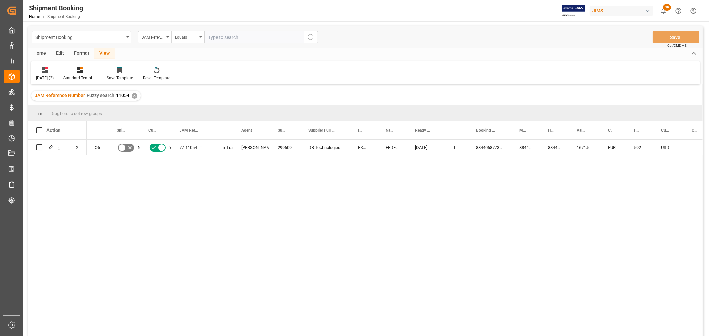
click at [201, 37] on icon "open menu" at bounding box center [200, 36] width 3 height 1
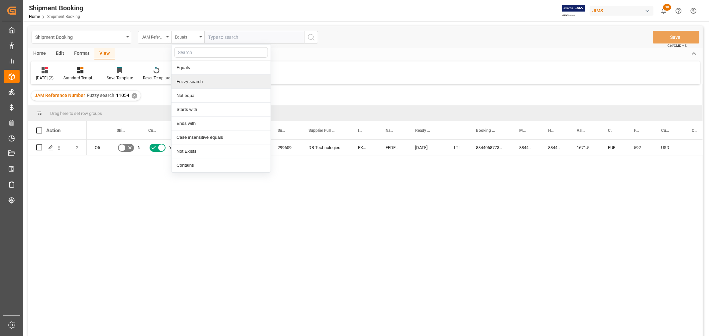
click at [190, 83] on div "Fuzzy search" at bounding box center [220, 82] width 99 height 14
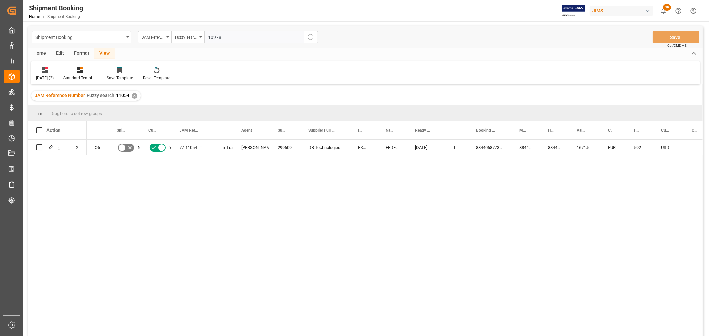
type input "10978"
click at [310, 39] on icon "search button" at bounding box center [311, 37] width 8 height 8
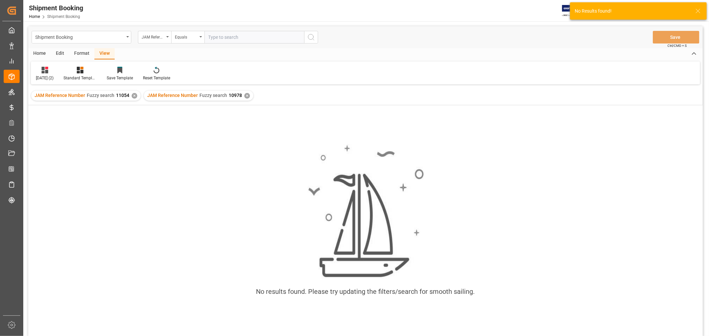
click at [134, 93] on div "✕" at bounding box center [135, 96] width 6 height 6
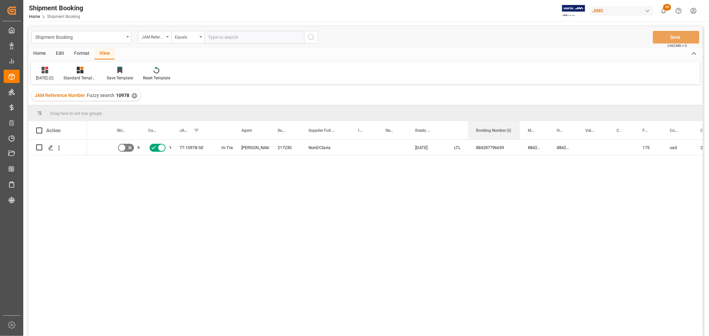
drag, startPoint x: 511, startPoint y: 123, endPoint x: 519, endPoint y: 128, distance: 9.7
click at [519, 128] on div at bounding box center [519, 130] width 3 height 18
click at [193, 148] on div "77-10978-SE" at bounding box center [192, 147] width 42 height 15
click at [51, 149] on icon "Press SPACE to select this row." at bounding box center [50, 147] width 5 height 5
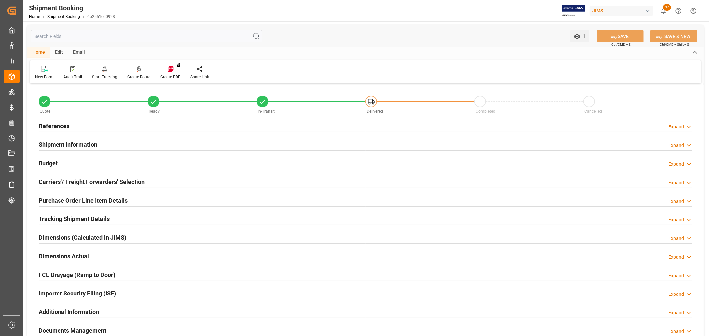
click at [55, 194] on div "Purchase Order Line Item Details" at bounding box center [83, 200] width 89 height 13
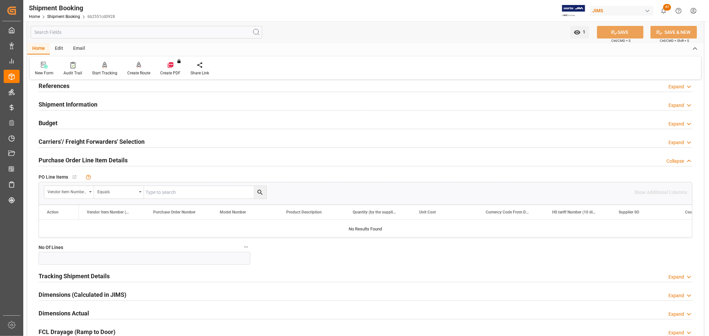
scroll to position [37, 0]
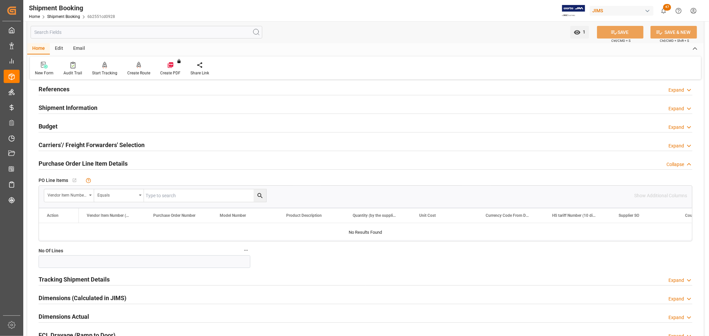
click at [73, 143] on h2 "Carriers'/ Freight Forwarders' Selection" at bounding box center [92, 145] width 106 height 9
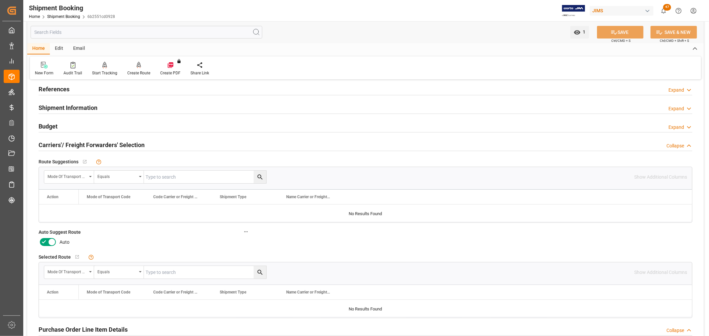
click at [73, 143] on h2 "Carriers'/ Freight Forwarders' Selection" at bounding box center [92, 145] width 106 height 9
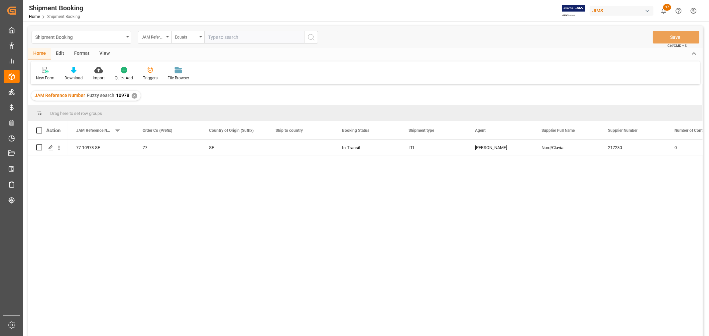
click at [103, 53] on div "View" at bounding box center [104, 53] width 20 height 11
click at [44, 77] on div "Default" at bounding box center [42, 78] width 13 height 6
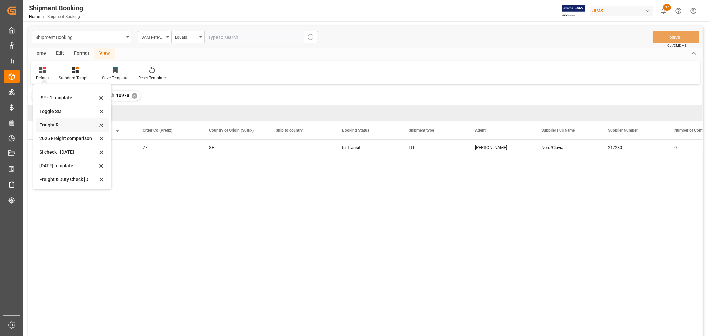
scroll to position [50, 0]
click at [52, 177] on div "Aug 2025 (2)" at bounding box center [68, 179] width 58 height 7
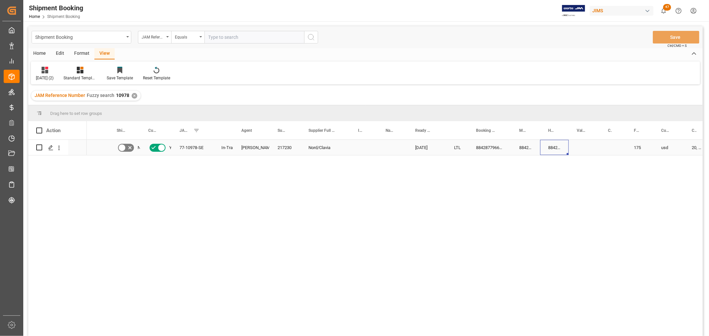
click at [552, 148] on div "884287796659" at bounding box center [554, 147] width 29 height 15
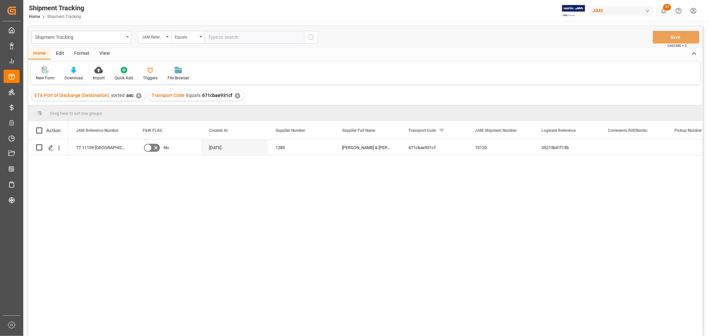
click at [103, 52] on div "View" at bounding box center [104, 53] width 20 height 11
click at [39, 70] on icon at bounding box center [42, 70] width 7 height 7
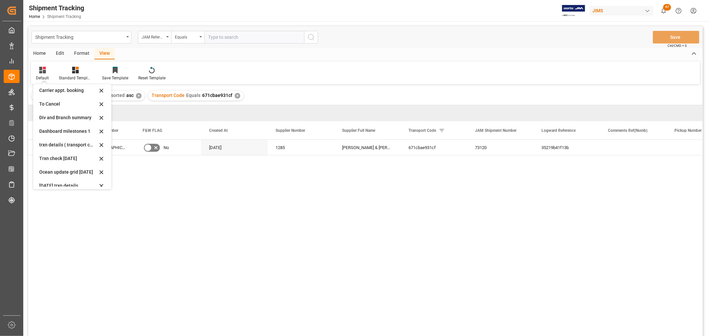
scroll to position [104, 0]
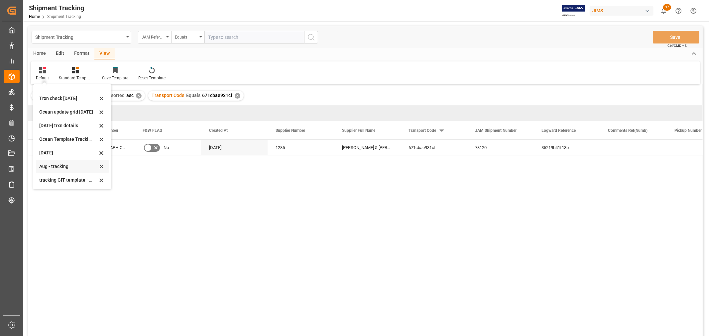
click at [49, 167] on div "Aug - tracking" at bounding box center [68, 166] width 58 height 7
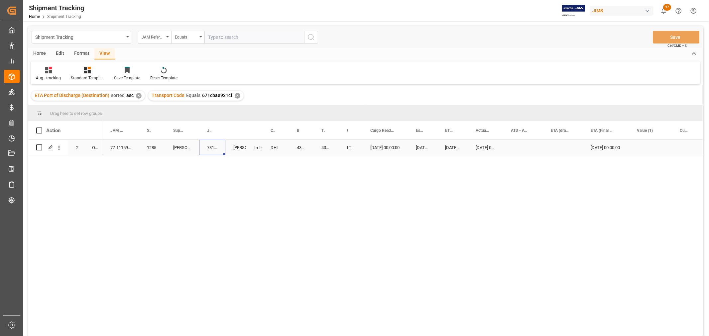
click at [211, 147] on div "73120" at bounding box center [212, 147] width 26 height 15
drag, startPoint x: 225, startPoint y: 130, endPoint x: 232, endPoint y: 130, distance: 7.0
click at [232, 130] on div at bounding box center [232, 130] width 3 height 18
click at [214, 175] on div "77-11159-GB 1285 [PERSON_NAME] & [PERSON_NAME] 73120 In-transit [PERSON_NAME] D…" at bounding box center [402, 240] width 600 height 201
click at [214, 149] on div "73120" at bounding box center [215, 147] width 33 height 15
